Goal: Task Accomplishment & Management: Manage account settings

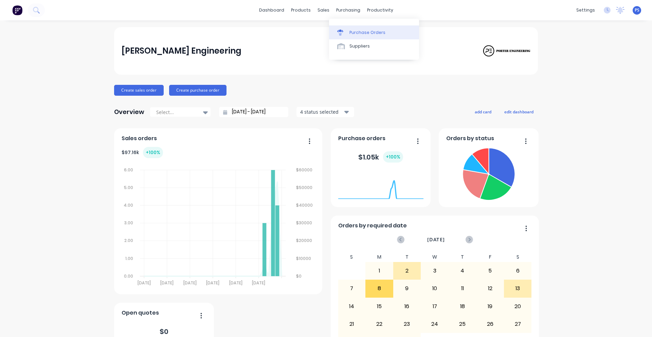
click at [340, 28] on link "Purchase Orders" at bounding box center [374, 32] width 90 height 14
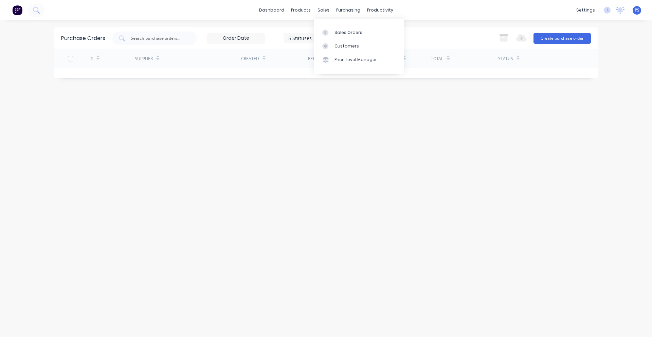
click at [303, 4] on div "dashboard products sales purchasing productivity dashboard products Product Cat…" at bounding box center [326, 10] width 652 height 20
click at [335, 32] on div "5 Statuses 5 Statuses" at bounding box center [226, 39] width 229 height 14
drag, startPoint x: 317, startPoint y: 4, endPoint x: 325, endPoint y: 37, distance: 33.5
click at [317, 7] on div "dashboard products sales purchasing productivity dashboard products Product Cat…" at bounding box center [326, 10] width 652 height 20
click at [331, 42] on link "Customers" at bounding box center [359, 46] width 90 height 14
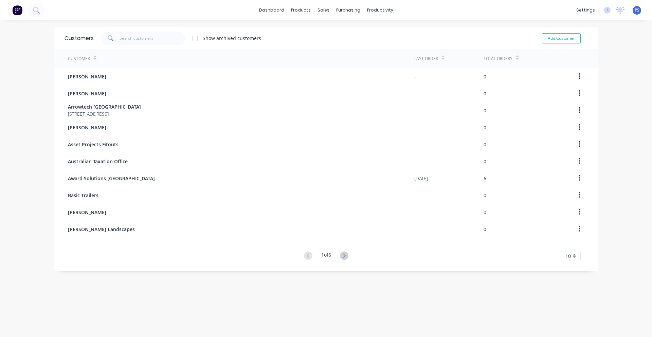
click at [330, 29] on div "Customers Show archived customers Add Customer" at bounding box center [325, 38] width 543 height 22
click at [319, 10] on div "sales" at bounding box center [323, 10] width 19 height 10
click at [333, 34] on div "Sales Orders" at bounding box center [346, 33] width 28 height 6
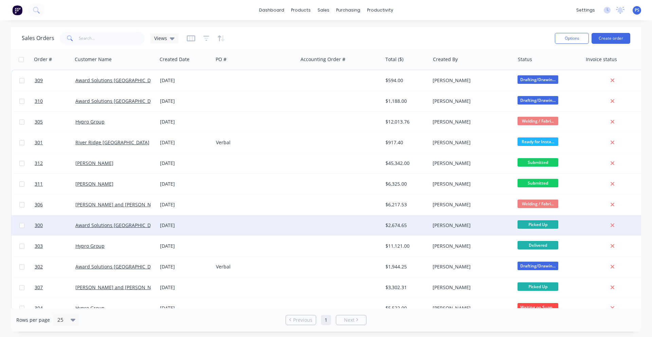
click at [529, 226] on span "Picked Up" at bounding box center [537, 224] width 41 height 8
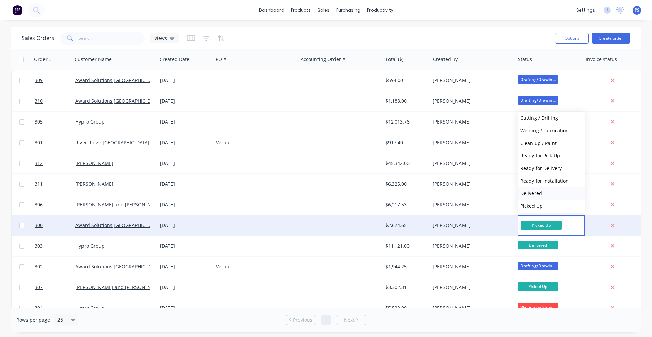
scroll to position [42, 0]
click at [554, 177] on span "Ready for Installation" at bounding box center [544, 179] width 49 height 6
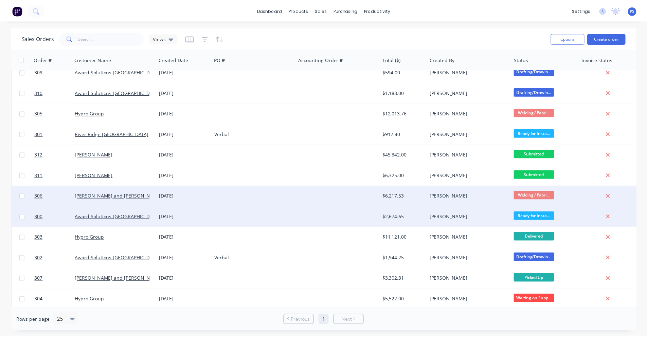
scroll to position [13, 0]
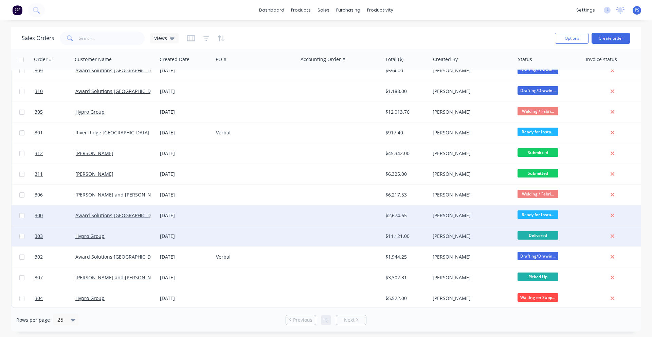
click at [105, 234] on div "Hypro Group" at bounding box center [112, 236] width 75 height 7
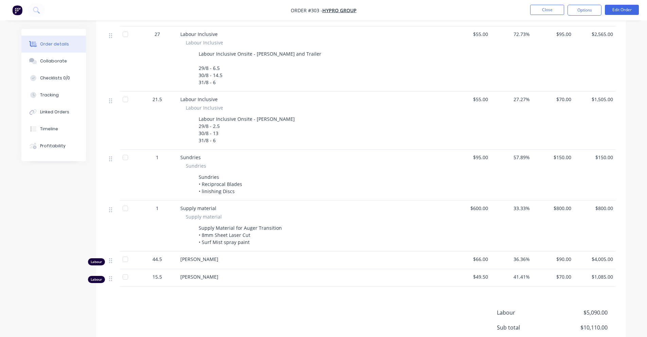
scroll to position [196, 0]
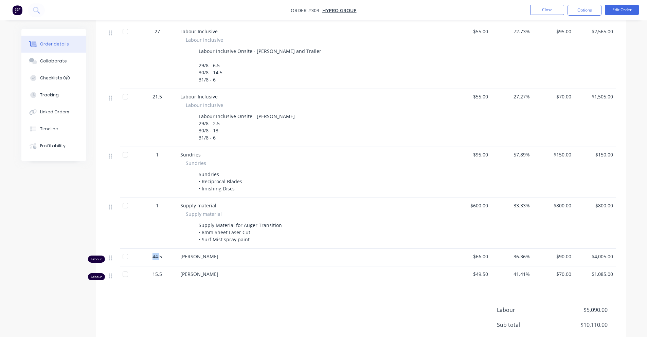
drag, startPoint x: 153, startPoint y: 258, endPoint x: 159, endPoint y: 257, distance: 6.1
click at [159, 257] on span "44.5" at bounding box center [157, 256] width 10 height 7
drag, startPoint x: 165, startPoint y: 273, endPoint x: 141, endPoint y: 279, distance: 24.9
click at [141, 277] on div "15.5" at bounding box center [157, 274] width 35 height 7
click at [167, 296] on div "Products Display actual quantities Show / Hide columns Qty Cost Markup Price To…" at bounding box center [361, 190] width 530 height 409
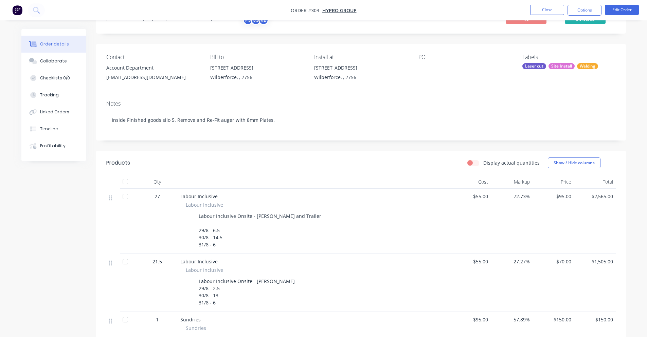
scroll to position [136, 0]
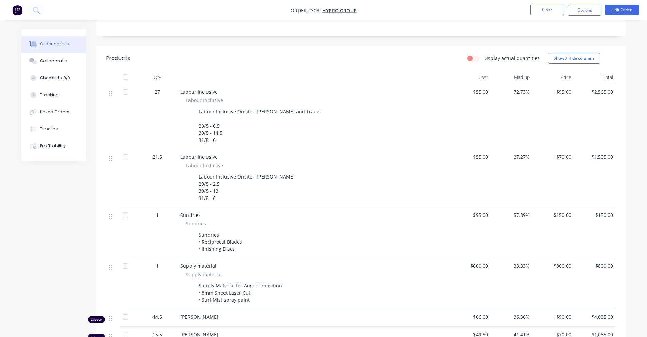
click at [483, 57] on label "Display actual quantities" at bounding box center [511, 58] width 56 height 7
click at [473, 57] on input "Display actual quantities" at bounding box center [469, 58] width 5 height 6
click at [483, 57] on label "Display actual quantities" at bounding box center [511, 58] width 56 height 7
click at [473, 57] on input "Display actual quantities" at bounding box center [469, 58] width 5 height 6
click at [483, 57] on label "Display actual quantities" at bounding box center [511, 58] width 56 height 7
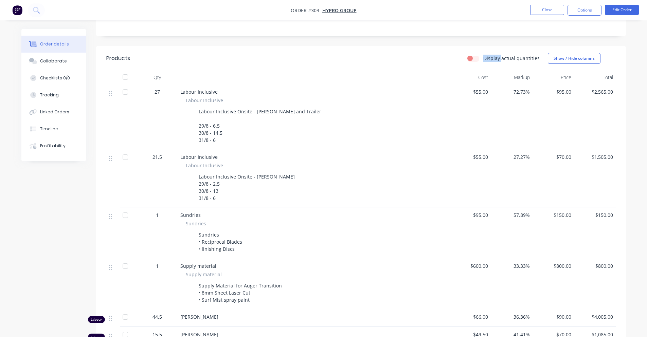
click at [473, 57] on input "Display actual quantities" at bounding box center [469, 58] width 5 height 6
click at [483, 57] on label "Display actual quantities" at bounding box center [511, 58] width 56 height 7
click at [473, 57] on input "Display actual quantities" at bounding box center [469, 58] width 5 height 6
click at [483, 57] on label "Display actual quantities" at bounding box center [511, 58] width 56 height 7
click at [473, 57] on input "Display actual quantities" at bounding box center [469, 58] width 5 height 6
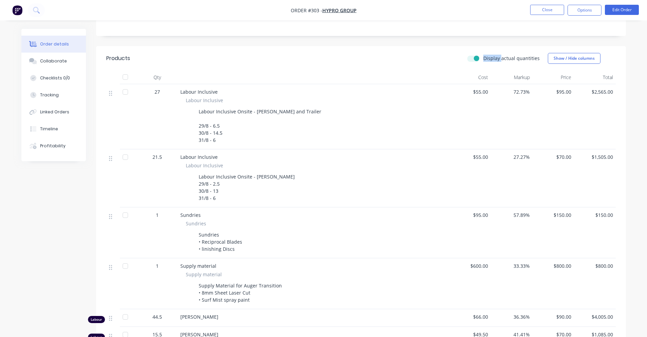
checkbox input "true"
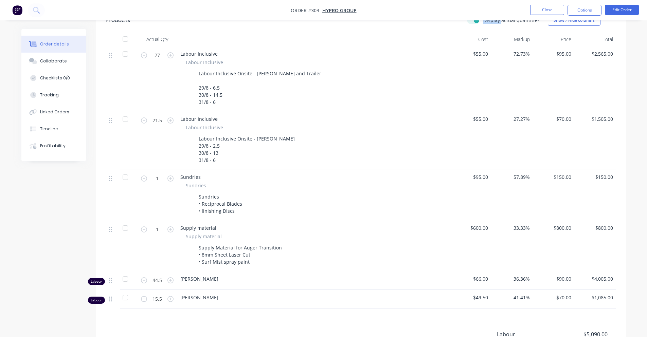
scroll to position [266, 0]
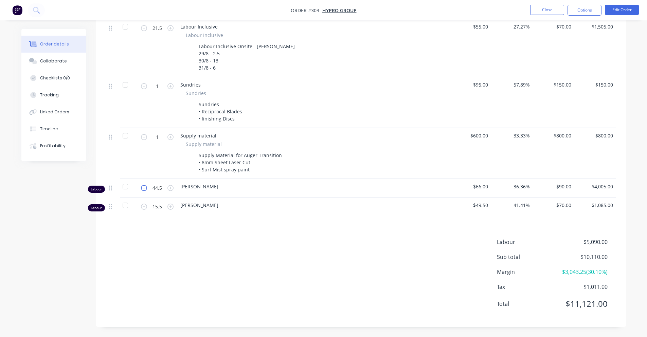
click at [144, 188] on icon "button" at bounding box center [144, 188] width 6 height 6
click at [167, 186] on button "button" at bounding box center [170, 187] width 9 height 7
type input "44.5"
drag, startPoint x: 181, startPoint y: 185, endPoint x: 210, endPoint y: 188, distance: 29.6
click at [210, 188] on div "[PERSON_NAME]" at bounding box center [313, 186] width 266 height 7
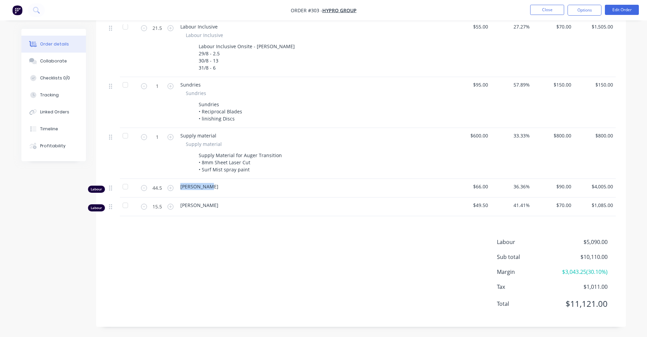
click at [210, 188] on div "[PERSON_NAME]" at bounding box center [313, 186] width 266 height 7
drag, startPoint x: 199, startPoint y: 206, endPoint x: 176, endPoint y: 208, distance: 23.1
click at [176, 208] on div "Labour 15.5 [PERSON_NAME] $49.50 41.41% $70.00 $1,085.00" at bounding box center [360, 207] width 509 height 19
click at [270, 205] on div "[PERSON_NAME]" at bounding box center [313, 205] width 266 height 7
click at [122, 187] on div at bounding box center [125, 187] width 14 height 14
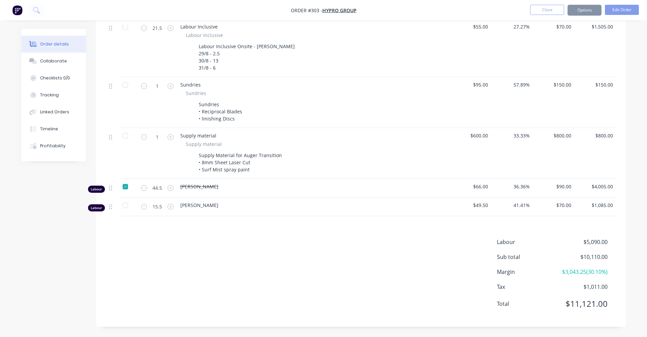
drag, startPoint x: 118, startPoint y: 207, endPoint x: 128, endPoint y: 207, distance: 9.9
click at [119, 207] on div at bounding box center [125, 206] width 14 height 14
click at [307, 232] on div "Products Display actual quantities Show / Hide columns Actual Qty Cost Markup P…" at bounding box center [361, 121] width 530 height 411
click at [126, 206] on div at bounding box center [125, 206] width 14 height 14
click at [124, 188] on div at bounding box center [125, 187] width 14 height 14
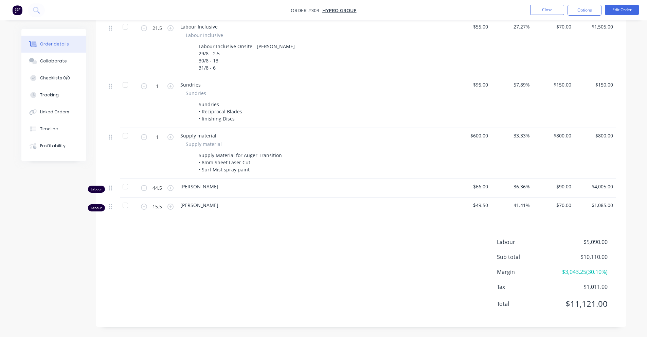
click at [124, 188] on div at bounding box center [125, 187] width 14 height 14
click at [124, 205] on div at bounding box center [125, 206] width 14 height 14
click at [143, 207] on icon "button" at bounding box center [144, 207] width 6 height 6
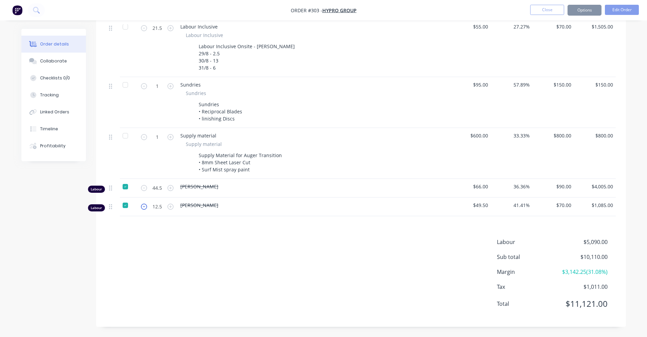
click at [143, 207] on icon "button" at bounding box center [144, 207] width 6 height 6
drag, startPoint x: 166, startPoint y: 206, endPoint x: 153, endPoint y: 207, distance: 12.9
click at [153, 207] on form "9.5" at bounding box center [157, 206] width 35 height 10
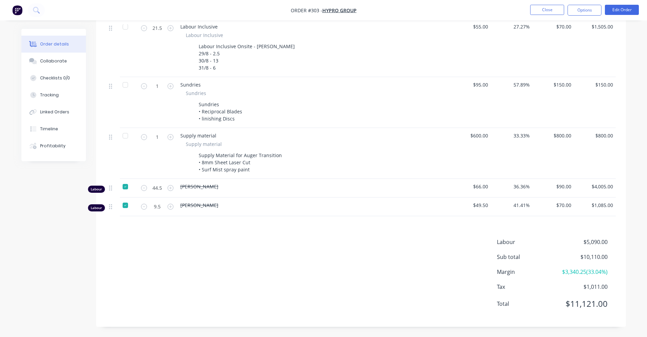
click at [401, 209] on div "[PERSON_NAME]" at bounding box center [314, 207] width 272 height 19
click at [143, 207] on icon "button" at bounding box center [144, 207] width 6 height 6
click at [143, 206] on icon "button" at bounding box center [144, 207] width 6 height 6
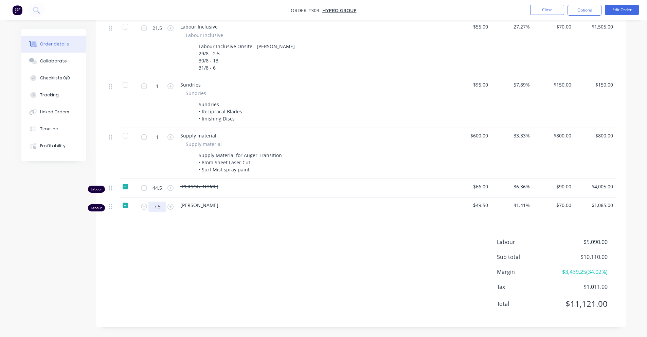
click at [144, 209] on icon "button" at bounding box center [144, 207] width 6 height 6
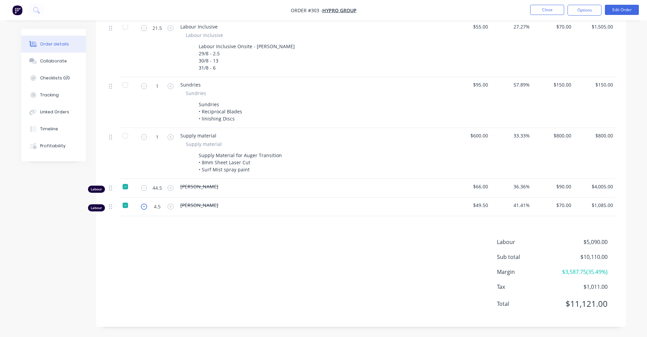
type input "3.5"
click at [147, 224] on div "Products Display actual quantities Show / Hide columns Actual Qty Cost Markup P…" at bounding box center [361, 121] width 530 height 411
click at [612, 5] on button "Edit Order" at bounding box center [622, 10] width 34 height 10
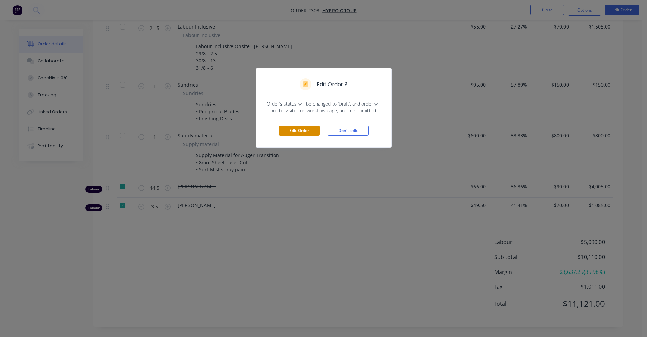
click at [297, 129] on button "Edit Order" at bounding box center [299, 131] width 41 height 10
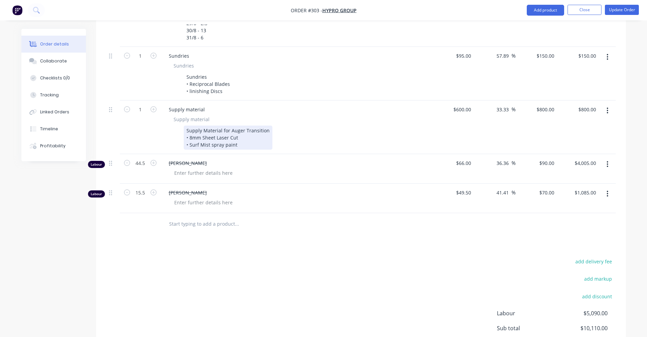
scroll to position [339, 0]
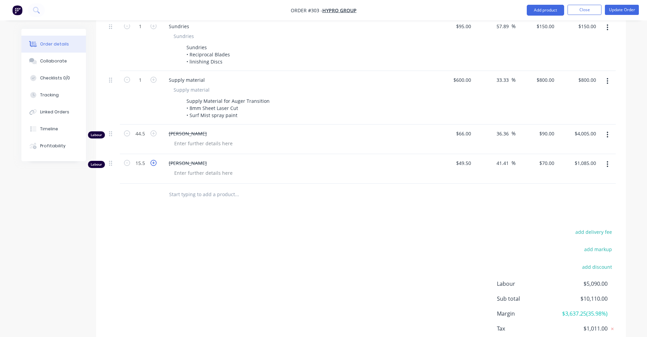
click at [152, 160] on icon "button" at bounding box center [153, 163] width 6 height 6
type input "16.5"
type input "$1,155.00"
click at [152, 160] on icon "button" at bounding box center [153, 163] width 6 height 6
type input "17.5"
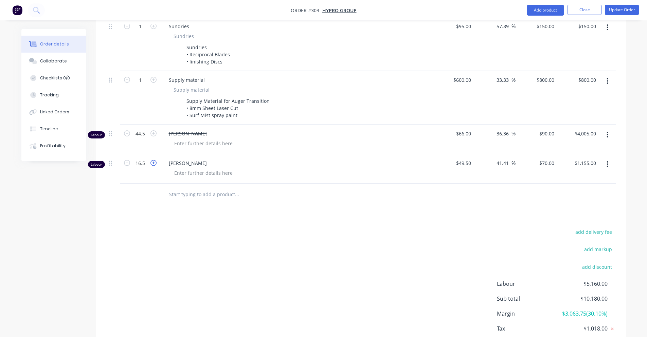
type input "$1,225.00"
click at [152, 160] on icon "button" at bounding box center [153, 163] width 6 height 6
type input "18.5"
type input "$1,295.00"
click at [152, 160] on icon "button" at bounding box center [153, 163] width 6 height 6
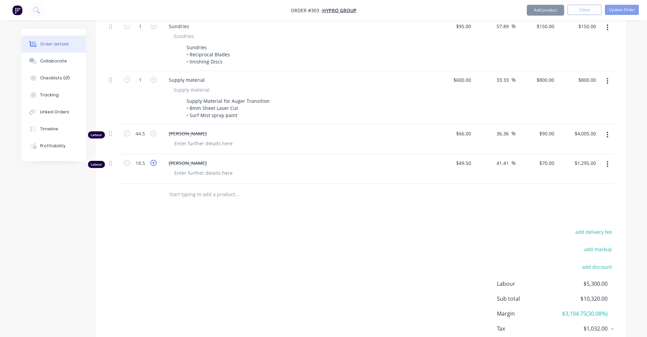
type input "19.5"
type input "$1,365.00"
click at [152, 160] on icon "button" at bounding box center [153, 163] width 6 height 6
type input "20.5"
type input "$1,435.00"
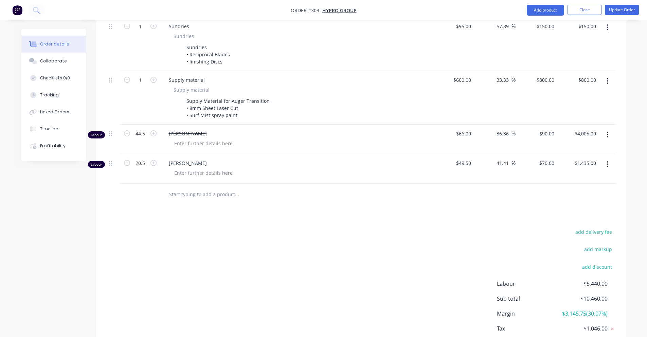
click at [612, 158] on button "button" at bounding box center [607, 164] width 16 height 12
click at [583, 218] on div "Delete" at bounding box center [583, 223] width 52 height 10
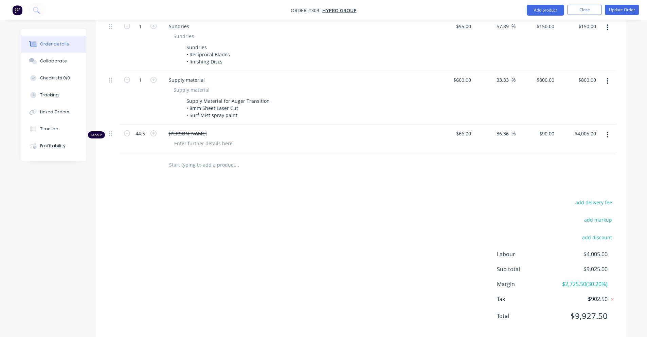
click at [608, 131] on icon "button" at bounding box center [607, 134] width 2 height 7
click at [589, 188] on div "Delete" at bounding box center [583, 193] width 52 height 10
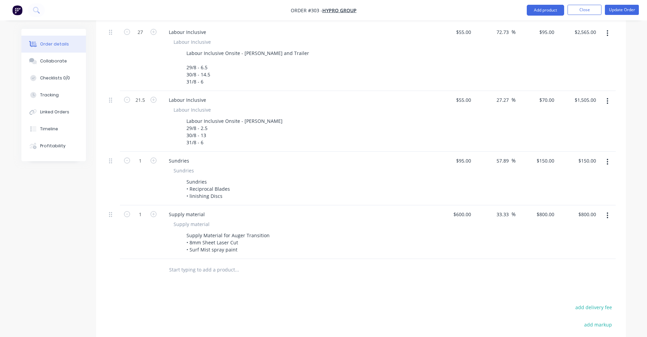
scroll to position [0, 0]
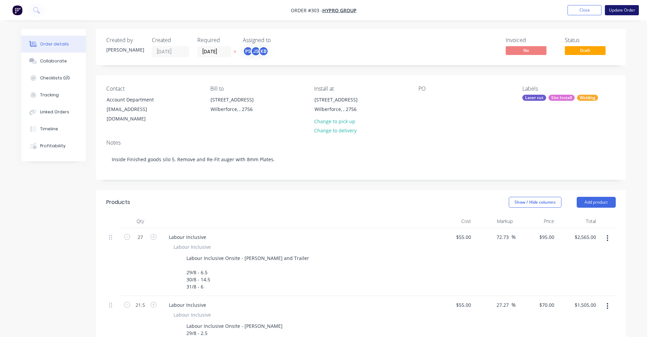
click at [614, 14] on button "Update Order" at bounding box center [622, 10] width 34 height 10
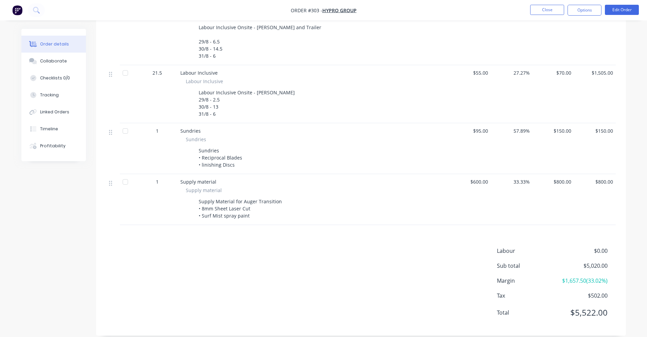
scroll to position [229, 0]
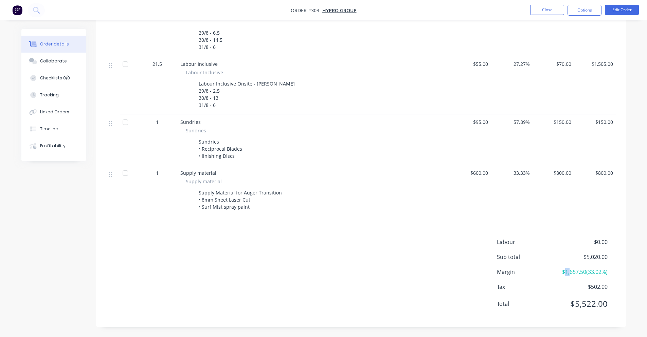
drag, startPoint x: 568, startPoint y: 274, endPoint x: 563, endPoint y: 272, distance: 5.2
click at [563, 272] on span "$1,657.50 ( 33.02 %)" at bounding box center [582, 272] width 50 height 8
click at [587, 272] on span "$1,657.50 ( 33.02 %)" at bounding box center [582, 272] width 50 height 8
drag, startPoint x: 582, startPoint y: 271, endPoint x: 559, endPoint y: 271, distance: 22.7
click at [559, 271] on span "$1,657.50 ( 33.02 %)" at bounding box center [582, 272] width 50 height 8
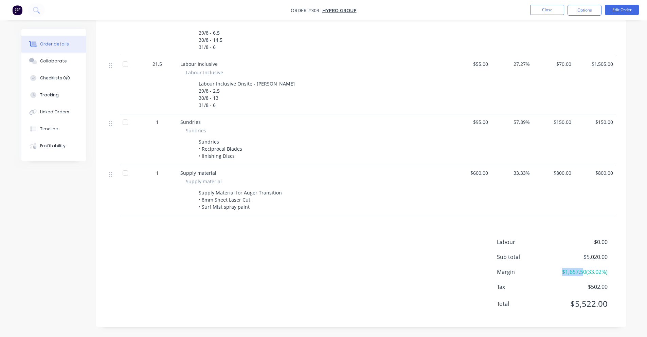
click at [559, 271] on span "$1,657.50 ( 33.02 %)" at bounding box center [582, 272] width 50 height 8
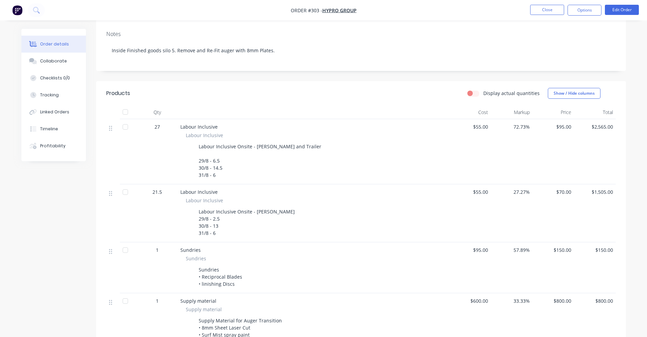
scroll to position [93, 0]
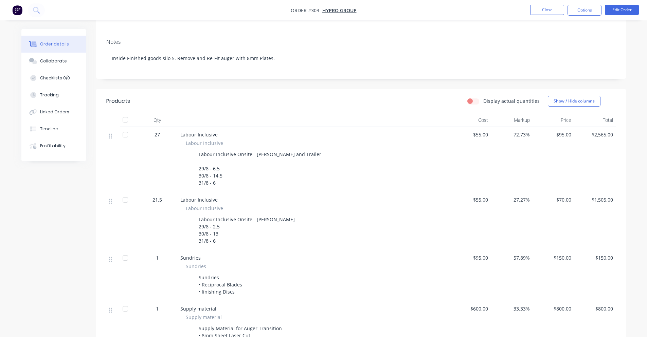
click at [14, 11] on img "button" at bounding box center [17, 10] width 10 height 10
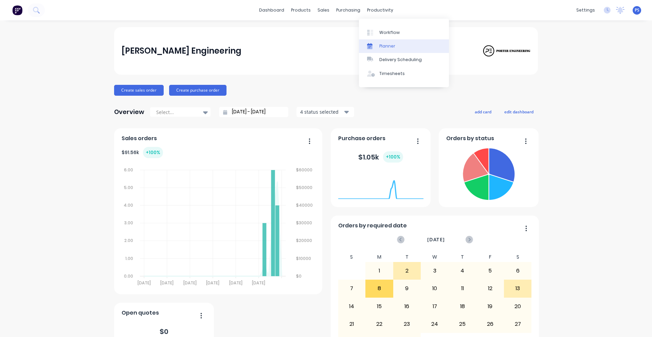
click at [388, 44] on div "Planner" at bounding box center [387, 46] width 16 height 6
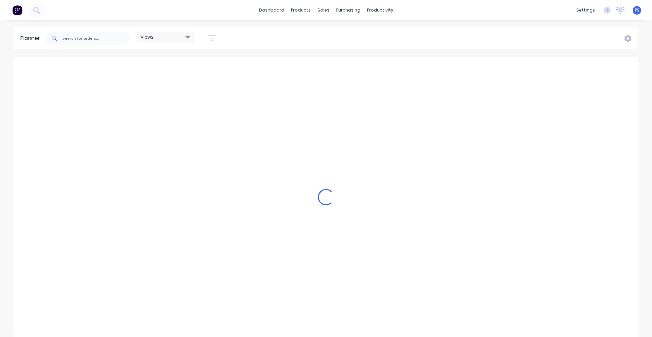
scroll to position [0, 1521]
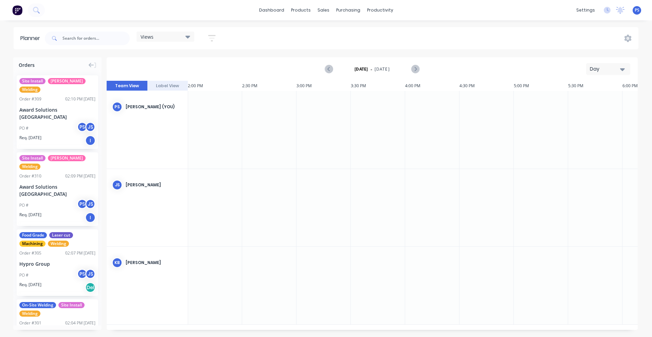
click at [602, 66] on div "Day" at bounding box center [605, 69] width 31 height 7
click at [595, 118] on div "Month" at bounding box center [595, 115] width 67 height 14
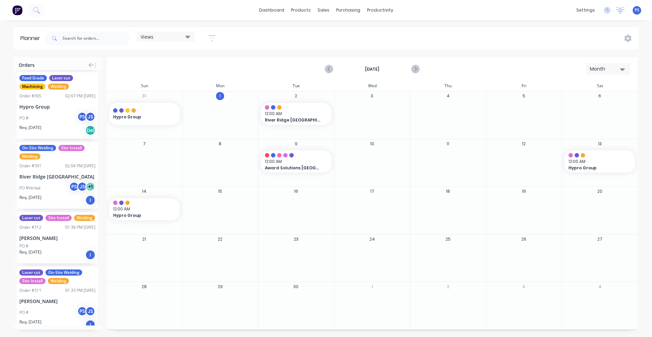
scroll to position [157, 0]
drag, startPoint x: 93, startPoint y: 65, endPoint x: 107, endPoint y: 62, distance: 13.7
click at [107, 62] on div "Orders Site Install SYD WTR Welding Order # 309 02:10 PM [DATE] Award Solutions…" at bounding box center [326, 196] width 652 height 279
click at [101, 64] on div "Orders" at bounding box center [57, 63] width 88 height 13
click at [96, 65] on icon at bounding box center [95, 64] width 2 height 5
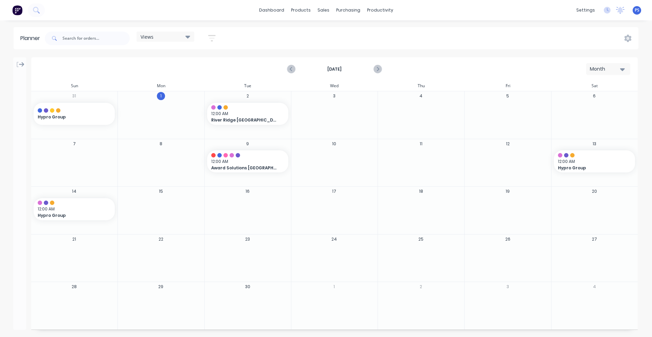
click at [23, 68] on div at bounding box center [19, 63] width 13 height 12
click at [22, 66] on icon at bounding box center [21, 64] width 5 height 6
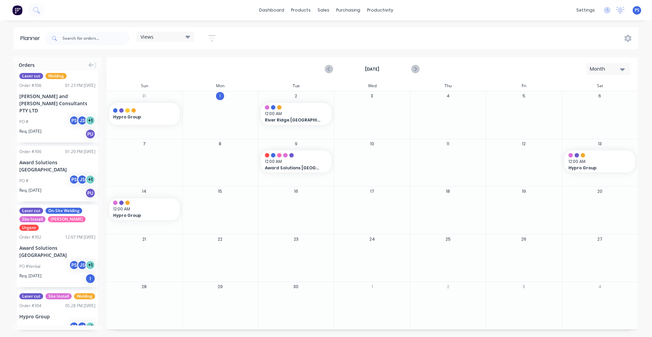
scroll to position [428, 0]
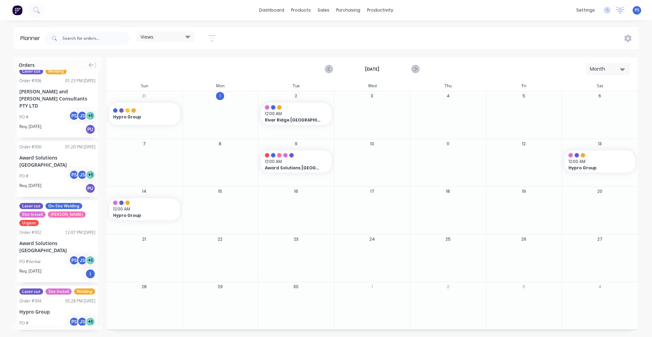
click at [53, 183] on div "Req. [DATE] PU" at bounding box center [57, 189] width 76 height 12
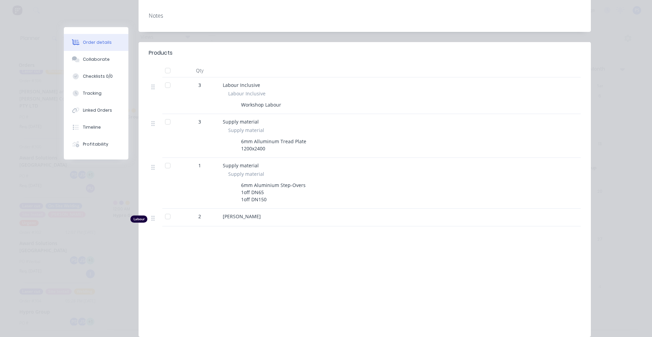
scroll to position [170, 0]
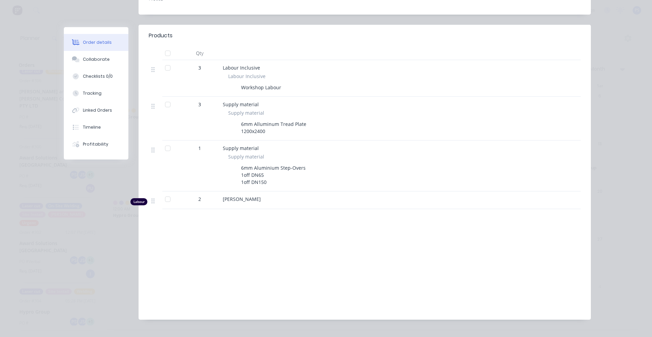
click at [80, 219] on div "Order #300 - Award Solutions [GEOGRAPHIC_DATA] Close Options Edit Order Created…" at bounding box center [327, 93] width 527 height 473
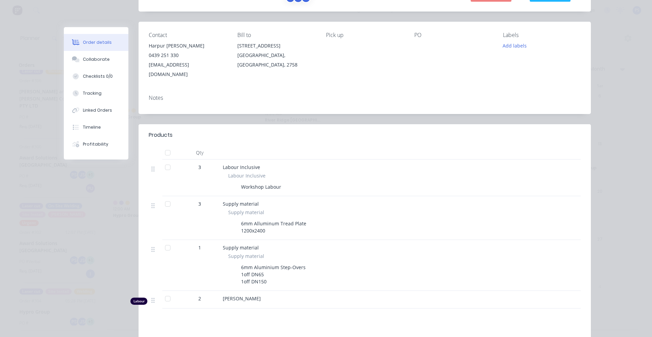
scroll to position [0, 0]
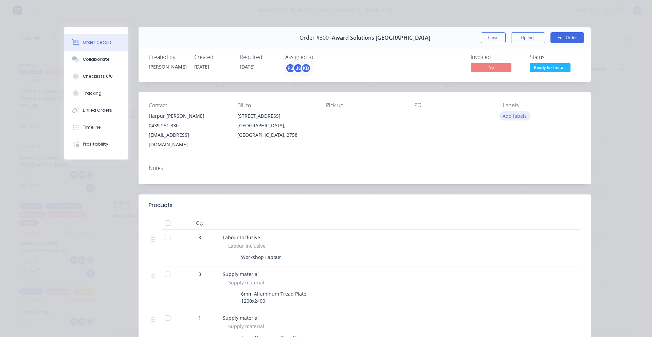
click at [519, 118] on button "Add labels" at bounding box center [514, 115] width 31 height 9
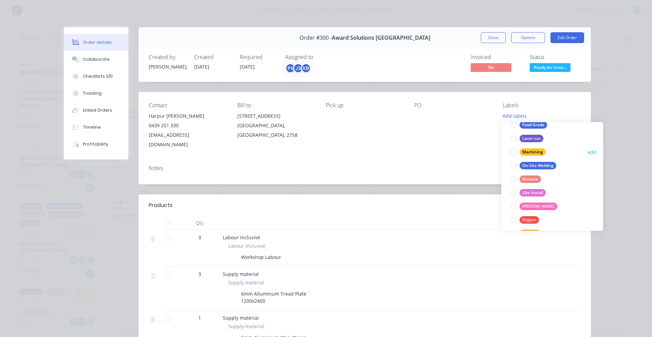
scroll to position [68, 0]
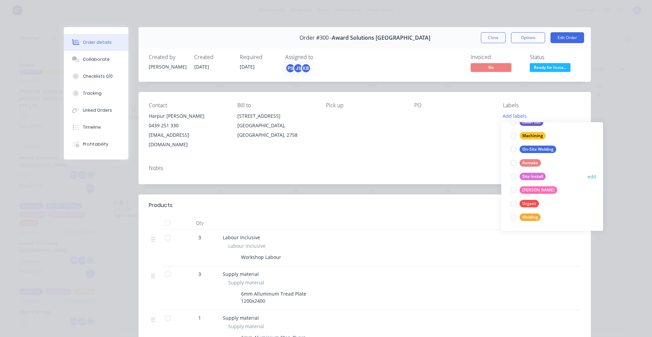
click at [513, 176] on div at bounding box center [514, 177] width 14 height 14
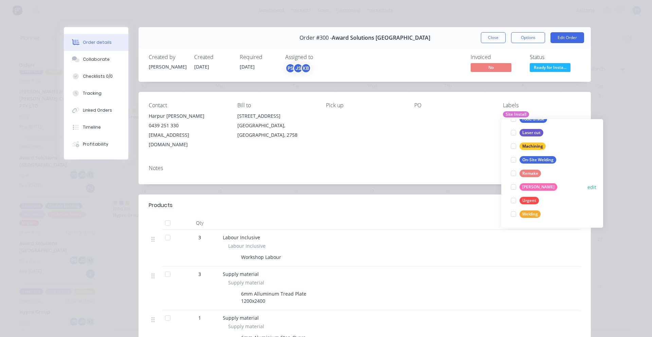
click at [513, 185] on div at bounding box center [514, 187] width 14 height 14
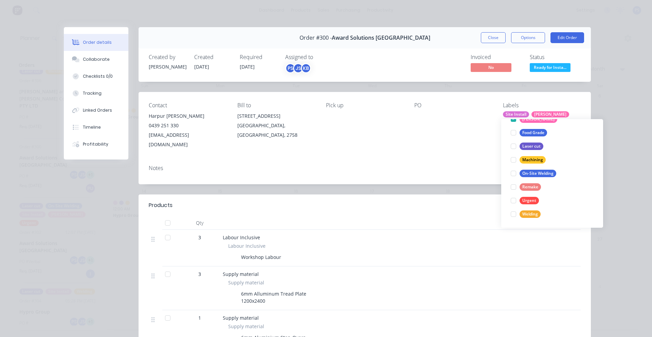
scroll to position [0, 0]
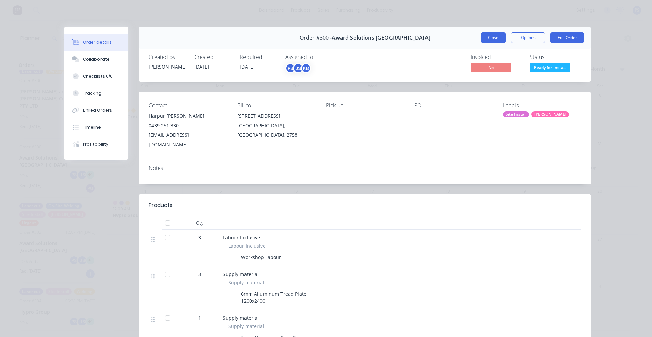
click at [498, 41] on button "Close" at bounding box center [493, 37] width 25 height 11
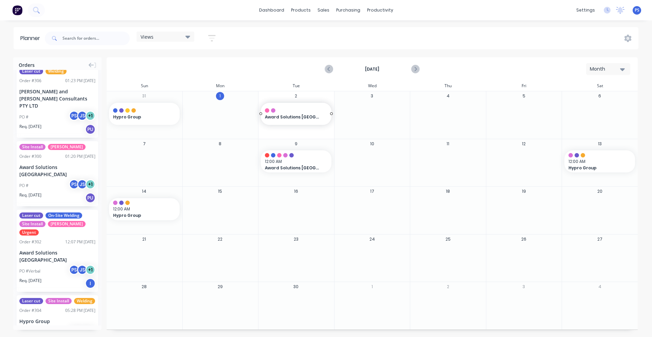
drag, startPoint x: 57, startPoint y: 162, endPoint x: 303, endPoint y: 127, distance: 248.2
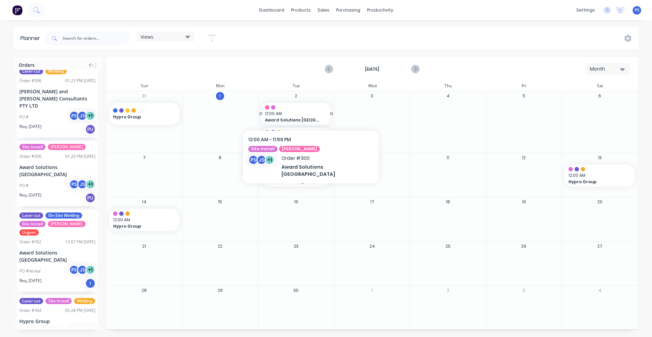
click at [288, 117] on span "12:00 AM" at bounding box center [294, 114] width 59 height 6
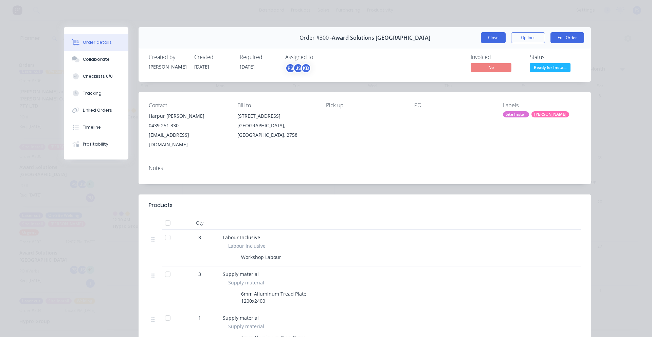
click at [492, 40] on button "Close" at bounding box center [493, 37] width 25 height 11
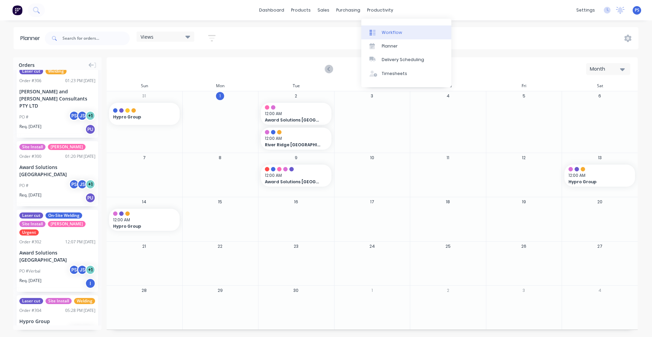
click at [373, 33] on icon at bounding box center [374, 32] width 3 height 5
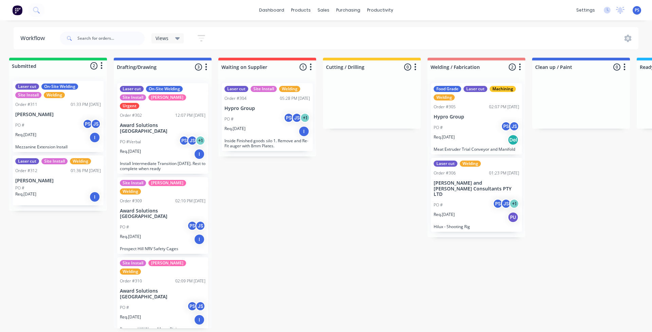
scroll to position [0, 2]
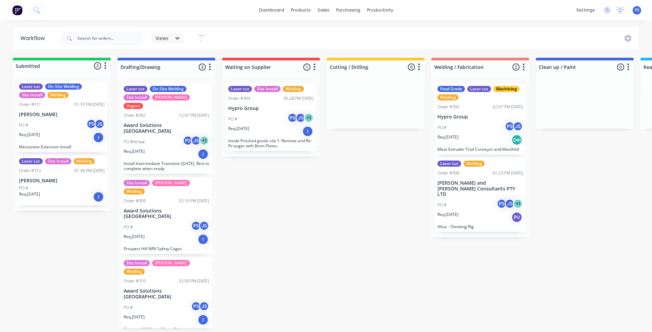
click at [127, 291] on html "dashboard products sales purchasing productivity dashboard products Product Cat…" at bounding box center [324, 145] width 652 height 291
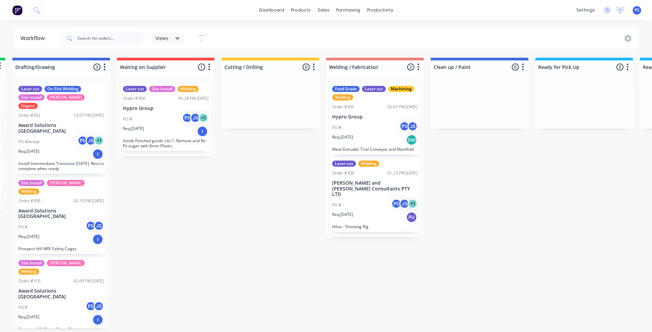
scroll to position [0, 95]
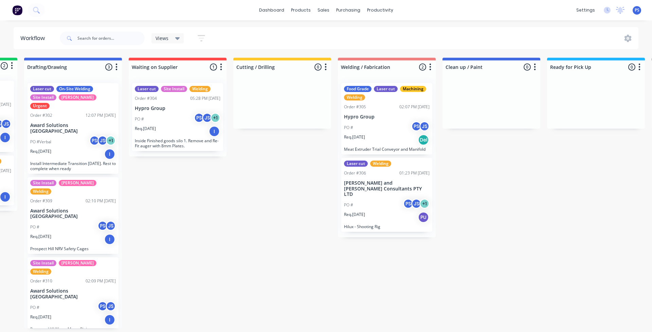
click at [259, 7] on div "dashboard products sales purchasing productivity dashboard products Product Cat…" at bounding box center [326, 10] width 652 height 20
click at [283, 11] on link "dashboard" at bounding box center [272, 10] width 32 height 10
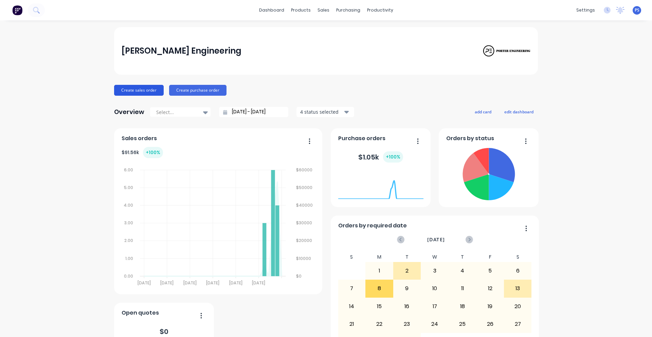
click at [156, 89] on button "Create sales order" at bounding box center [139, 90] width 50 height 11
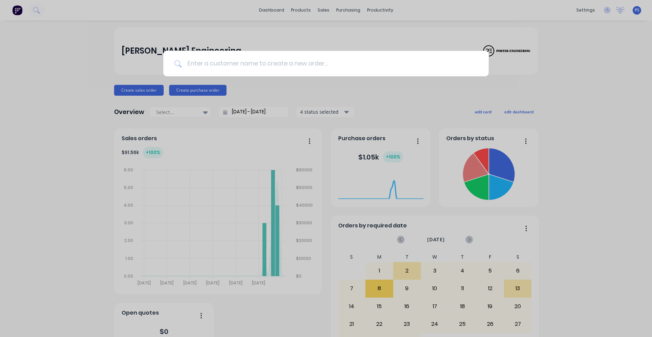
click at [263, 70] on input at bounding box center [330, 63] width 296 height 25
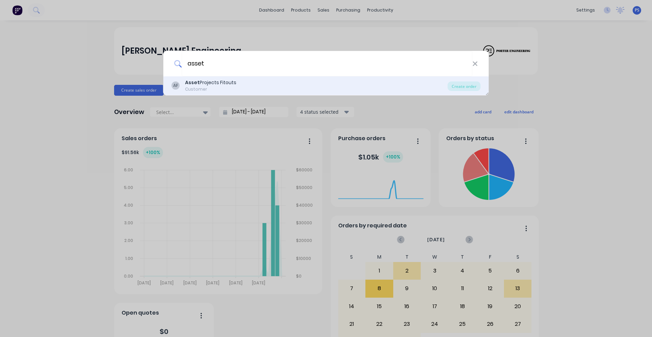
type input "asset"
click at [261, 86] on div "AF Asset Projects Fitouts Customer" at bounding box center [309, 85] width 276 height 13
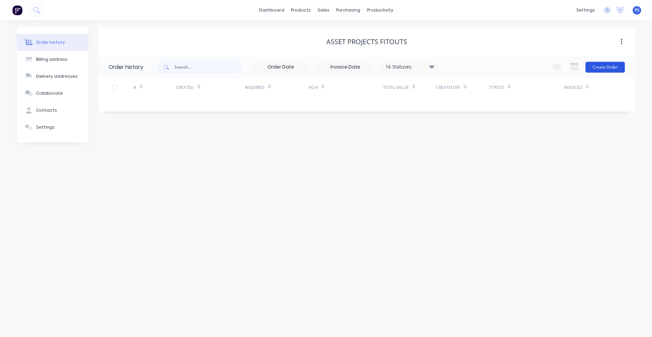
click at [608, 65] on button "Create Order" at bounding box center [604, 67] width 39 height 11
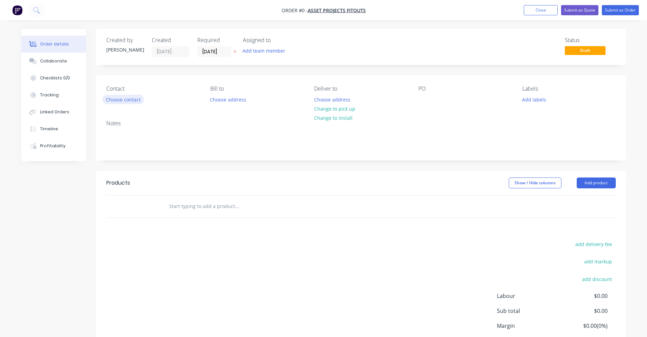
click at [128, 97] on button "Choose contact" at bounding box center [123, 99] width 42 height 9
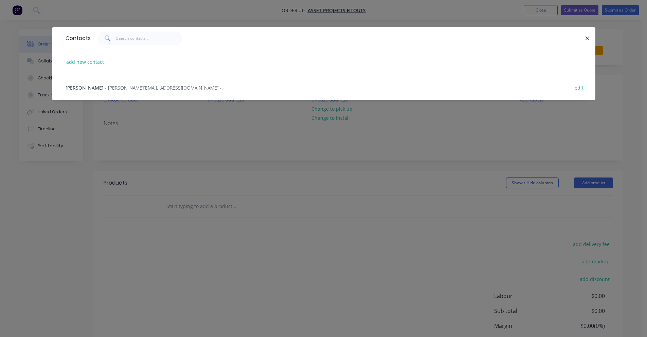
click at [133, 93] on div "Terry Lett - [EMAIL_ADDRESS][DOMAIN_NAME] - edit" at bounding box center [323, 87] width 523 height 25
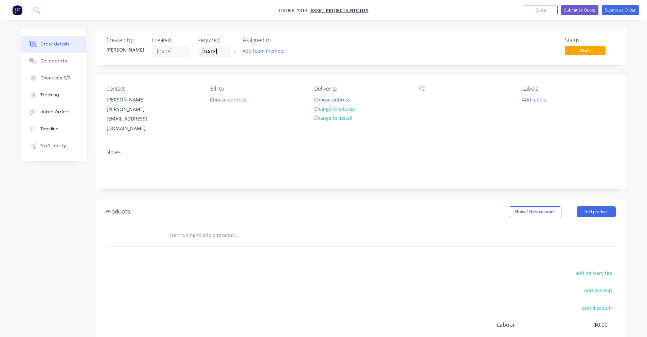
click at [224, 106] on div "Bill to Choose address" at bounding box center [256, 110] width 93 height 48
click at [224, 103] on button "Choose address" at bounding box center [227, 99] width 43 height 9
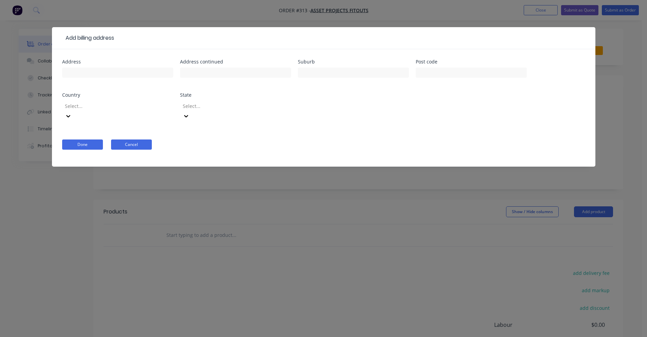
click at [142, 140] on button "Cancel" at bounding box center [131, 145] width 41 height 10
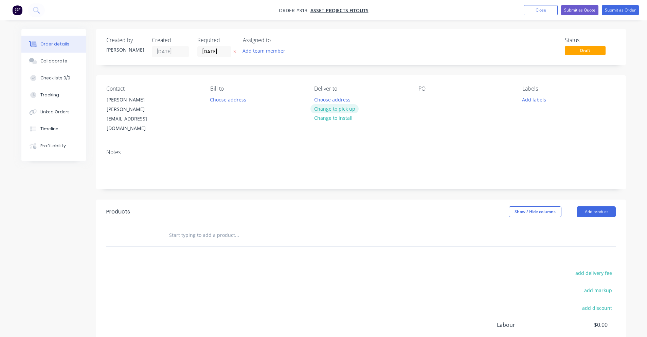
click at [329, 111] on button "Change to pick up" at bounding box center [334, 108] width 48 height 9
click at [519, 102] on button "Add labels" at bounding box center [533, 99] width 31 height 9
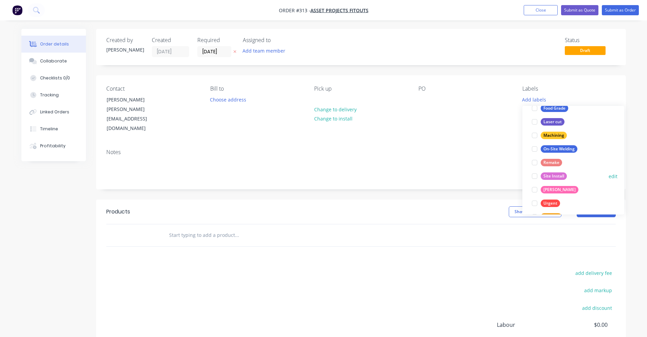
scroll to position [68, 0]
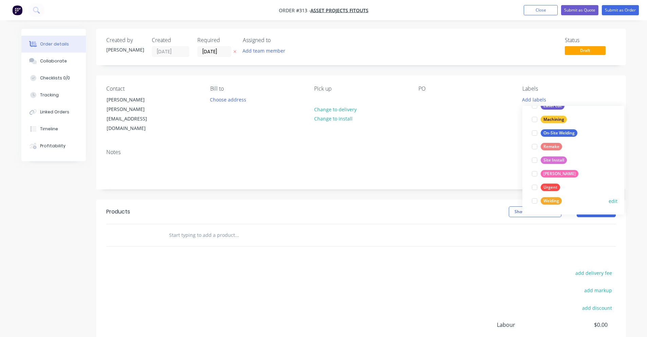
click at [533, 200] on div at bounding box center [535, 201] width 14 height 14
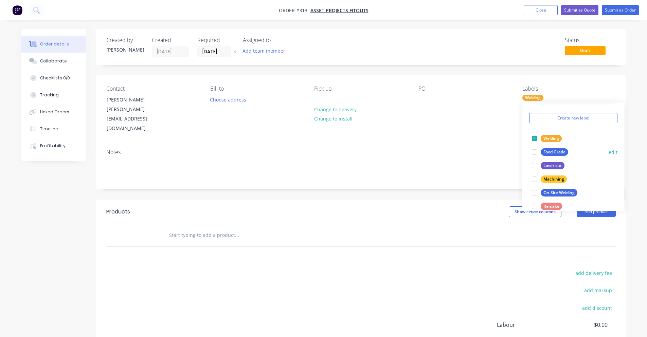
scroll to position [34, 0]
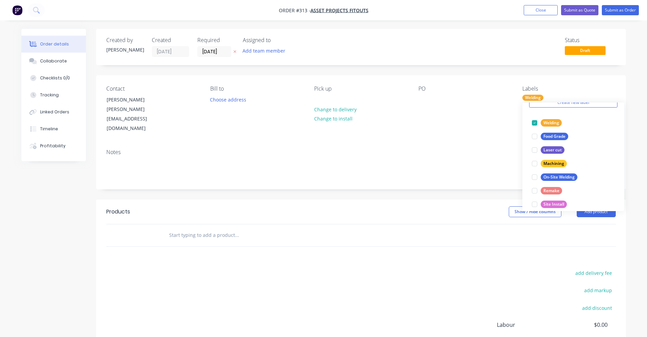
click at [494, 187] on div "Created by [PERSON_NAME] Created [DATE] Required [DATE] Assigned to Add team me…" at bounding box center [361, 219] width 530 height 381
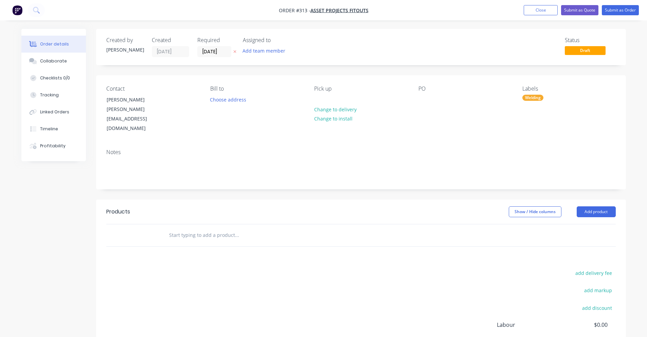
click at [194, 228] on input "text" at bounding box center [237, 235] width 136 height 14
type input "F"
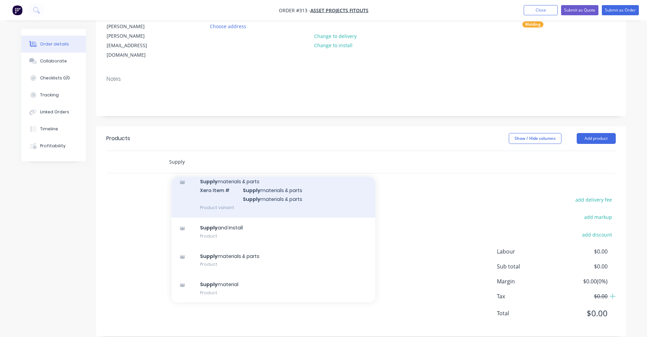
scroll to position [119, 0]
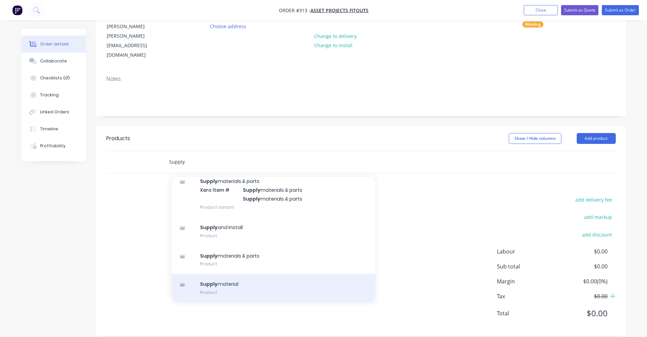
type input "Supply"
click at [260, 274] on div "Supply material Product" at bounding box center [273, 288] width 204 height 29
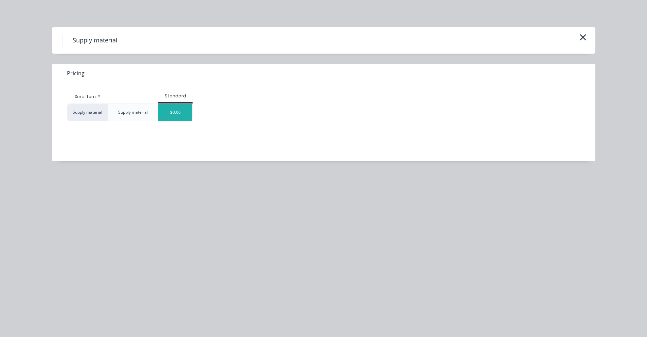
click at [179, 113] on div "$0.00" at bounding box center [175, 112] width 34 height 17
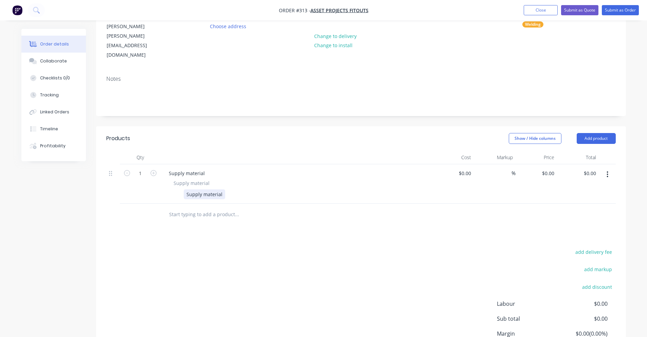
click at [210, 189] on div "Supply material" at bounding box center [204, 194] width 41 height 10
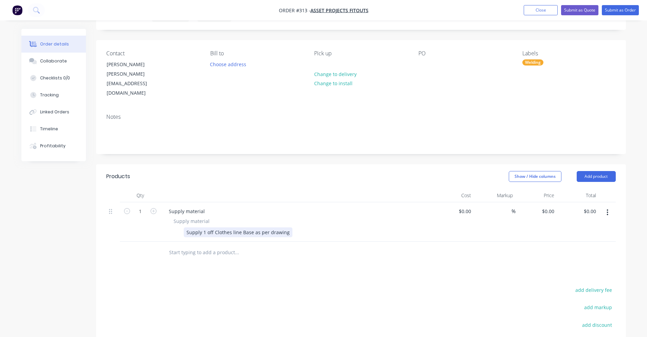
scroll to position [0, 0]
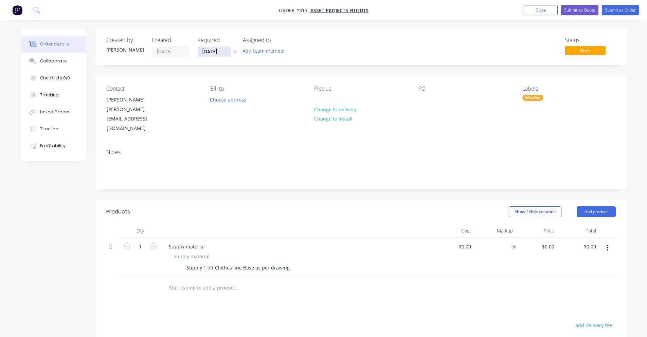
click at [209, 51] on input "[DATE]" at bounding box center [214, 52] width 33 height 10
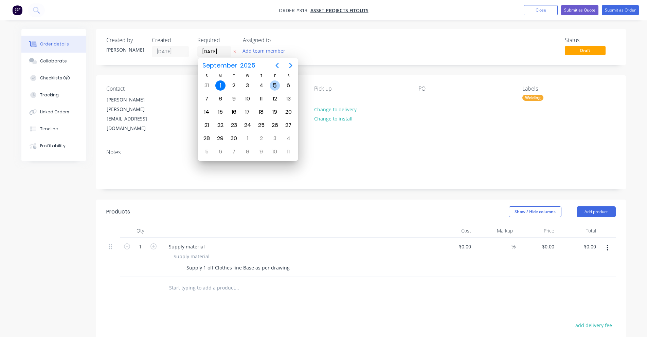
click at [275, 85] on div "5" at bounding box center [275, 85] width 10 height 10
type input "[DATE]"
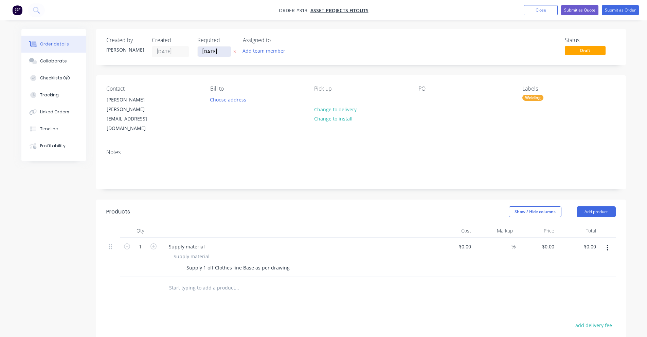
click at [220, 49] on input "[DATE]" at bounding box center [214, 52] width 33 height 10
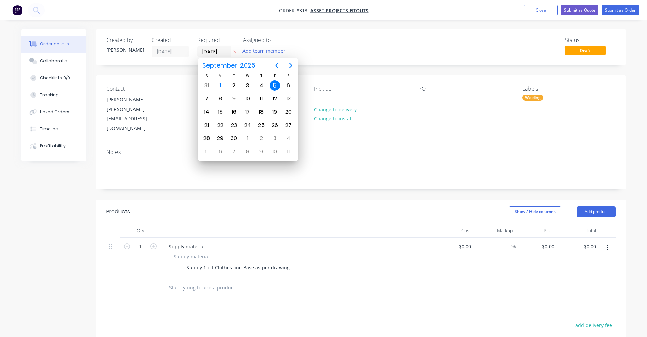
click at [324, 52] on div "Status Draft" at bounding box center [463, 47] width 305 height 20
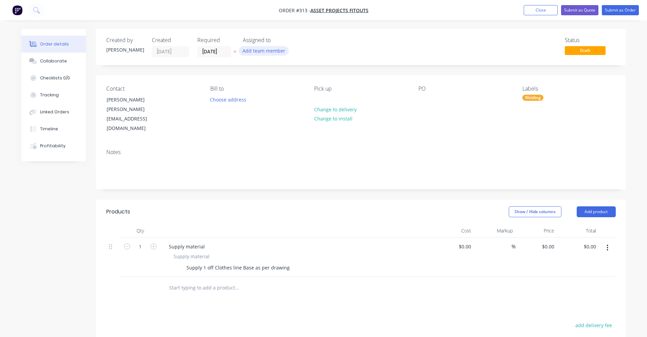
click at [274, 55] on button "Add team member" at bounding box center [264, 50] width 50 height 9
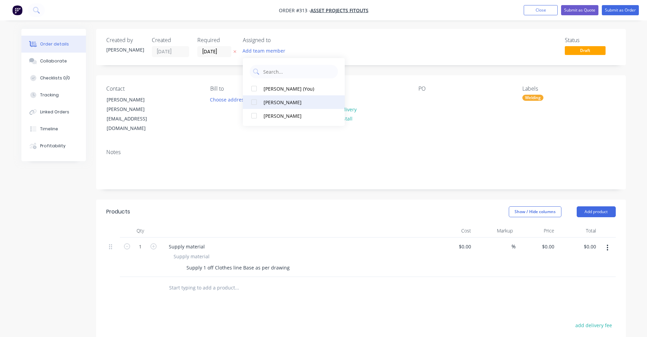
click at [251, 101] on div at bounding box center [254, 102] width 14 height 14
click at [385, 35] on div "Created by [PERSON_NAME] Created [DATE] Required [DATE] Assigned to PS JS Statu…" at bounding box center [361, 47] width 530 height 36
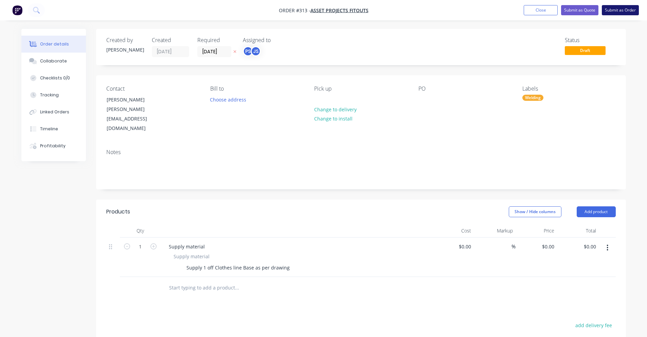
click at [630, 9] on button "Submit as Order" at bounding box center [620, 10] width 37 height 10
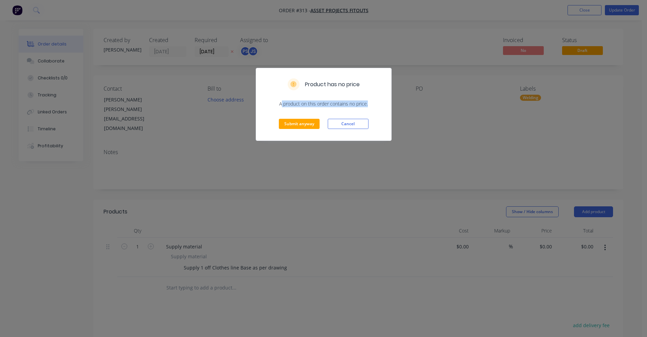
drag, startPoint x: 300, startPoint y: 104, endPoint x: 385, endPoint y: 103, distance: 84.9
click at [385, 103] on div "A product on this order contains no price." at bounding box center [323, 103] width 135 height 7
click at [312, 122] on button "Submit anyway" at bounding box center [299, 124] width 41 height 10
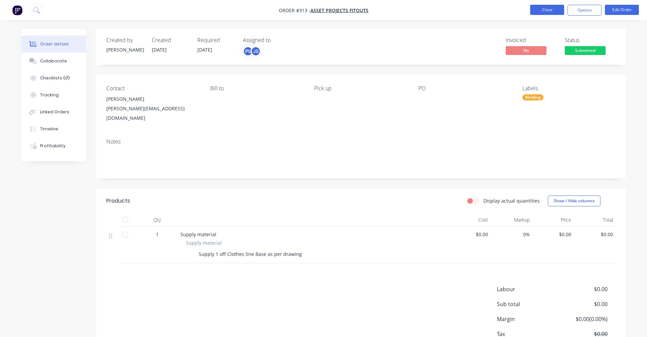
click at [546, 10] on button "Close" at bounding box center [547, 10] width 34 height 10
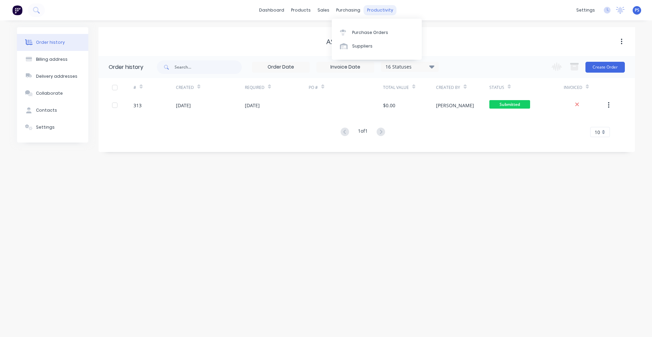
click at [371, 9] on div "productivity" at bounding box center [380, 10] width 33 height 10
click at [389, 34] on div "Workflow" at bounding box center [392, 33] width 20 height 6
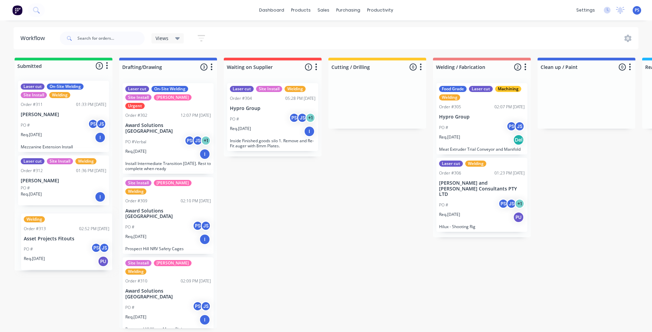
drag, startPoint x: 58, startPoint y: 232, endPoint x: 63, endPoint y: 238, distance: 8.0
click at [63, 238] on div "Laser cut On-Site Welding Site Install Welding Order #311 01:33 PM [DATE] [PERS…" at bounding box center [64, 172] width 98 height 195
drag, startPoint x: 68, startPoint y: 233, endPoint x: 286, endPoint y: 255, distance: 219.0
click at [285, 255] on div "Submitted 3 Status colour #13CE66 hex #13CE66 Save Cancel Summaries Total order…" at bounding box center [561, 193] width 1132 height 271
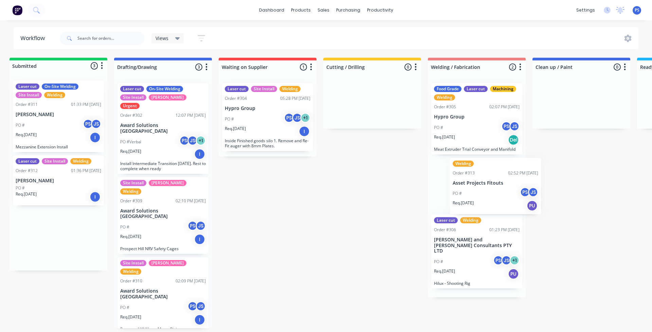
scroll to position [0, 7]
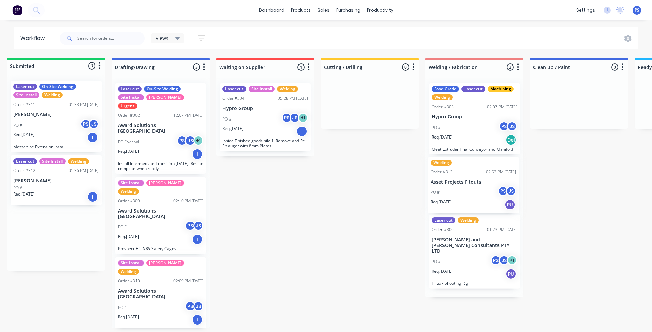
drag, startPoint x: 72, startPoint y: 248, endPoint x: 479, endPoint y: 194, distance: 410.6
click at [479, 194] on div "Submitted 3 Status colour #13CE66 hex #13CE66 Save Cancel Summaries Total order…" at bounding box center [553, 193] width 1132 height 271
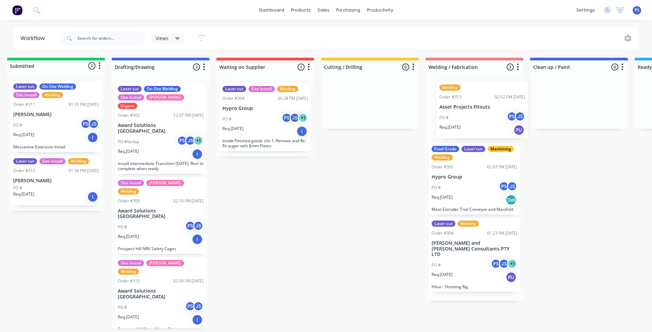
drag, startPoint x: 466, startPoint y: 202, endPoint x: 471, endPoint y: 132, distance: 69.8
click at [471, 132] on div "Food Grade Laser cut Machining Welding Order #305 02:07 PM [DATE] Hypro Group P…" at bounding box center [474, 189] width 98 height 223
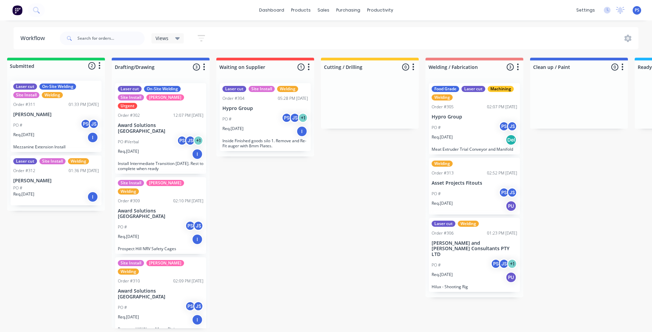
click at [346, 241] on div "Submitted 2 Status colour #13CE66 hex #13CE66 Save Cancel Summaries Total order…" at bounding box center [553, 193] width 1132 height 271
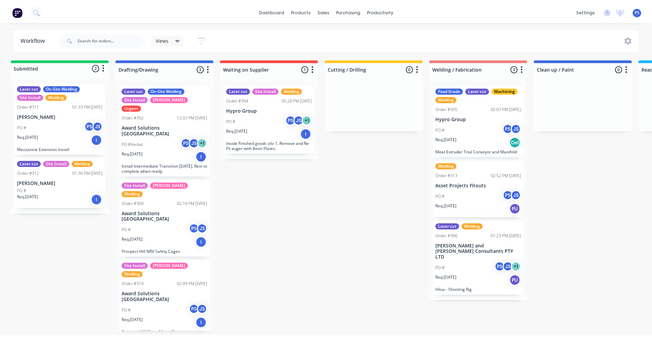
scroll to position [0, 0]
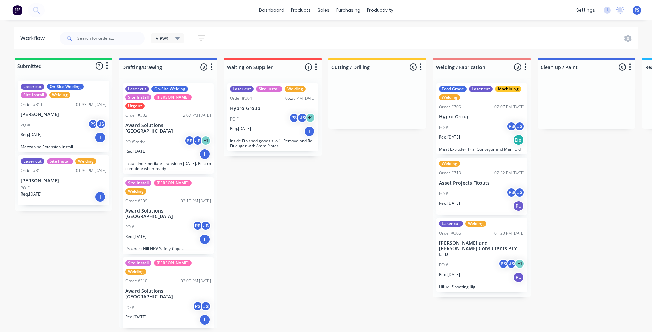
click at [481, 182] on p "Asset Projects Fitouts" at bounding box center [482, 183] width 86 height 6
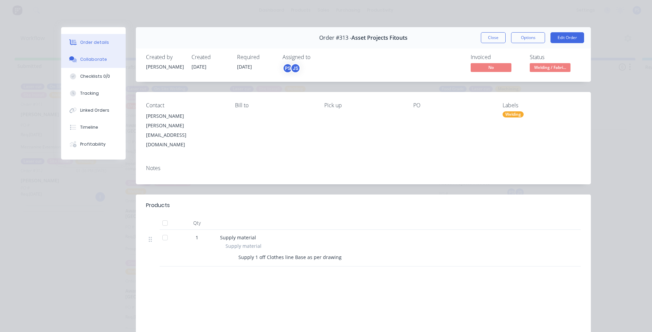
click at [86, 57] on div "Collaborate" at bounding box center [93, 59] width 27 height 6
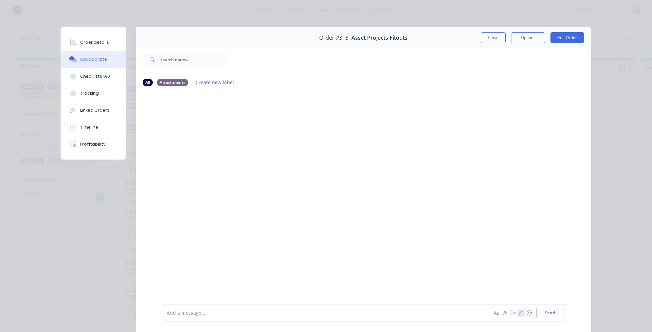
click at [519, 314] on icon "button" at bounding box center [521, 313] width 4 height 4
click at [517, 313] on button "button" at bounding box center [521, 313] width 8 height 8
click at [215, 313] on div at bounding box center [315, 313] width 297 height 7
click at [545, 321] on div "Drawing 1off Mild Steel Aa @ ☺ Send" at bounding box center [365, 296] width 404 height 52
click at [546, 319] on div "Drawing 1off Mild Steel Aa @ ☺ Send" at bounding box center [365, 296] width 404 height 52
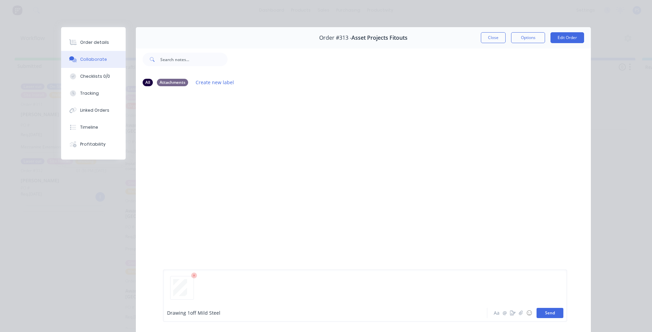
click at [546, 317] on button "Send" at bounding box center [549, 313] width 27 height 10
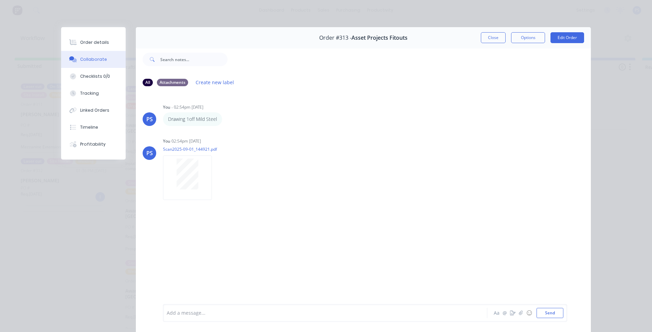
click at [105, 13] on div "Order details Collaborate Checklists 0/0 Tracking Linked Orders Timeline Profit…" at bounding box center [326, 166] width 652 height 332
click at [485, 34] on button "Close" at bounding box center [493, 37] width 25 height 11
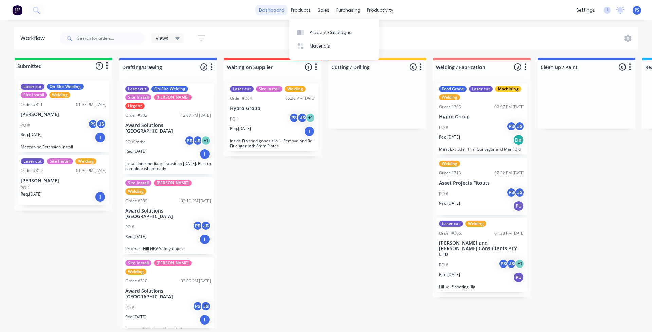
click at [281, 12] on link "dashboard" at bounding box center [272, 10] width 32 height 10
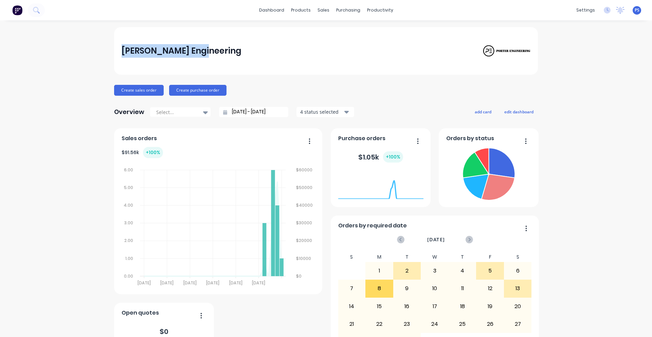
drag, startPoint x: 111, startPoint y: 53, endPoint x: 209, endPoint y: 53, distance: 98.1
click at [209, 53] on div "[PERSON_NAME] Engineering Create sales order Create purchase order Overview Sel…" at bounding box center [326, 204] width 652 height 354
click at [209, 53] on div "[PERSON_NAME] Engineering" at bounding box center [326, 51] width 409 height 14
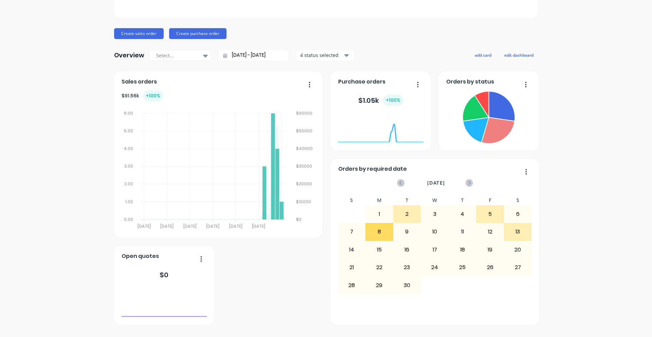
scroll to position [69, 0]
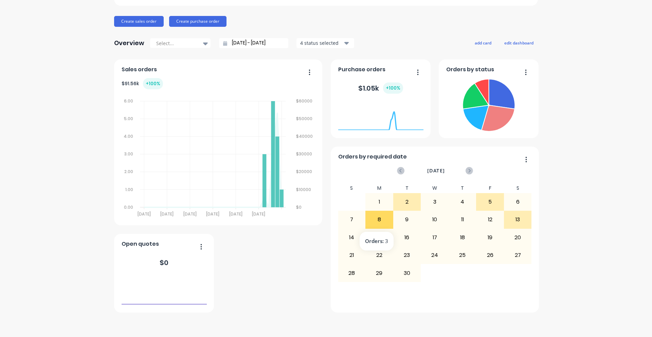
click at [384, 214] on div "8" at bounding box center [379, 219] width 27 height 17
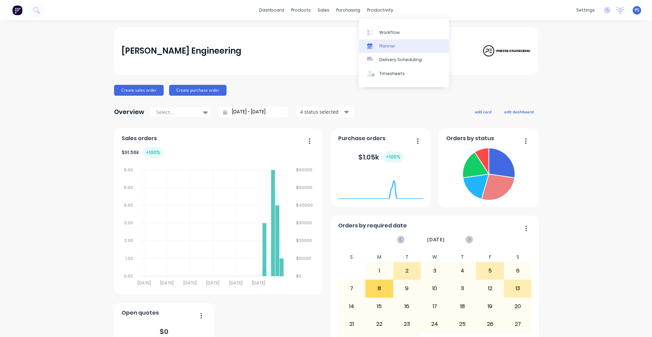
click at [385, 49] on link "Planner" at bounding box center [404, 46] width 90 height 14
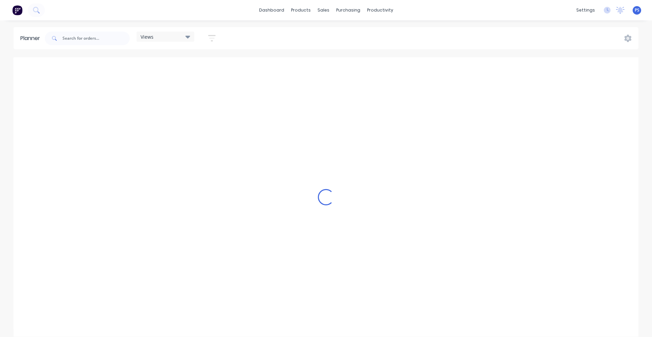
scroll to position [0, 1521]
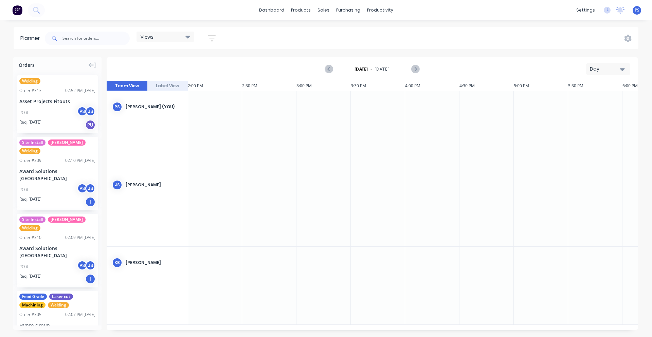
click at [588, 65] on button "Day" at bounding box center [608, 69] width 44 height 12
click at [602, 110] on div "Month" at bounding box center [595, 115] width 67 height 14
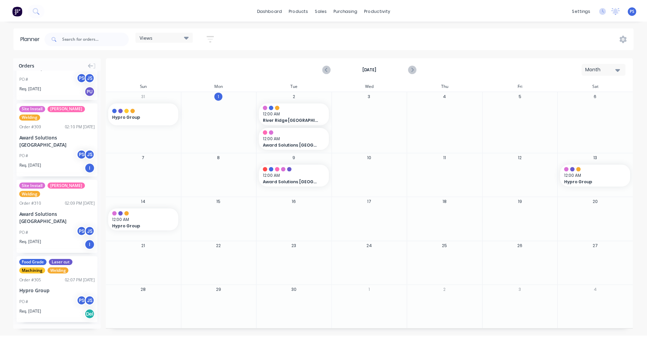
scroll to position [0, 0]
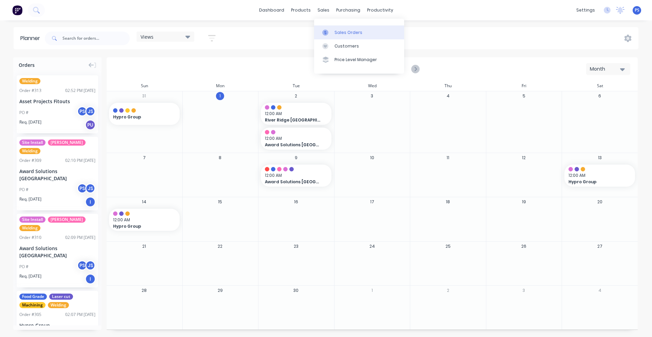
click at [329, 32] on div at bounding box center [327, 33] width 10 height 6
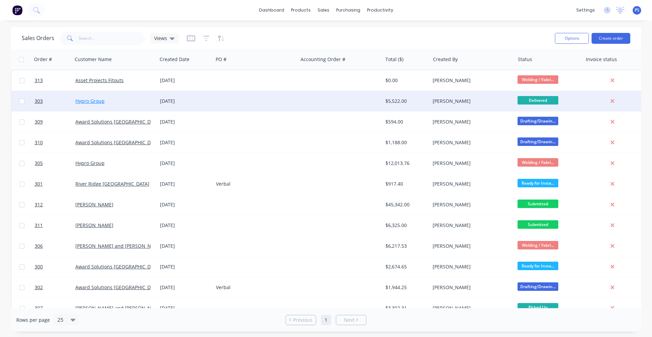
click at [90, 101] on link "Hypro Group" at bounding box center [89, 101] width 29 height 6
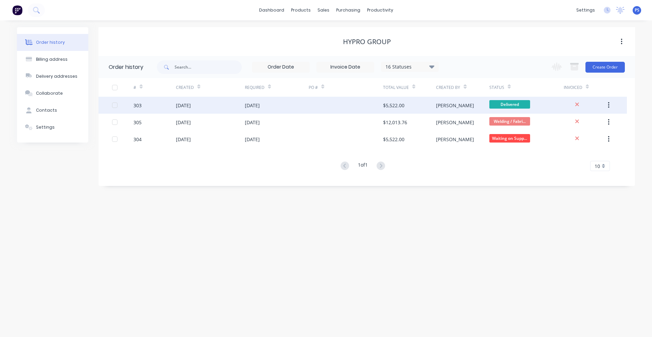
click at [463, 104] on div "[PERSON_NAME]" at bounding box center [462, 105] width 53 height 17
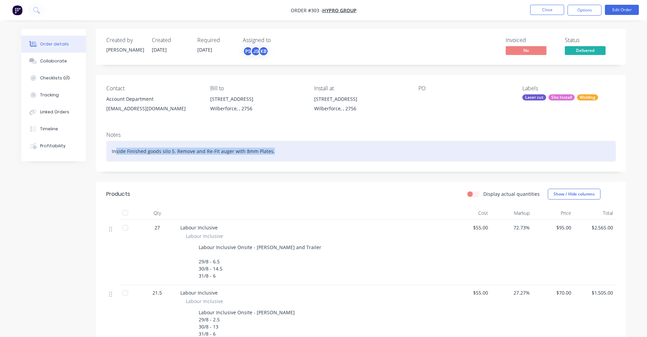
drag, startPoint x: 117, startPoint y: 152, endPoint x: 340, endPoint y: 151, distance: 223.7
click at [340, 151] on div "Inside Finished goods silo 5. Remove and Re-Fit auger with 8mm Plates." at bounding box center [360, 151] width 509 height 21
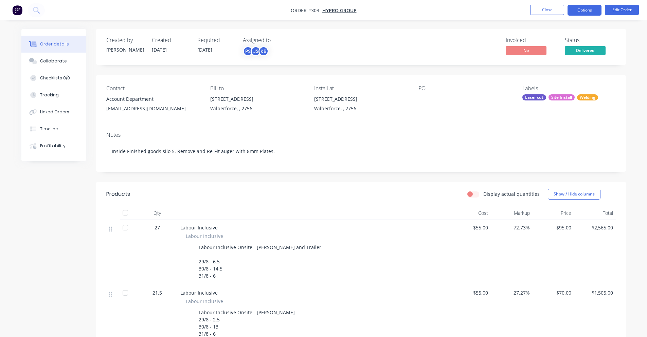
click at [593, 10] on button "Options" at bounding box center [584, 10] width 34 height 11
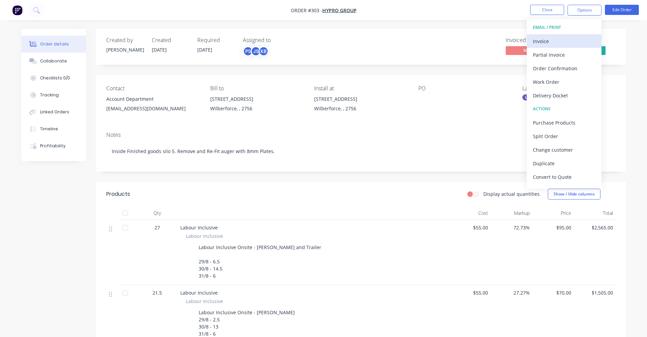
click at [568, 41] on div "Invoice" at bounding box center [564, 41] width 62 height 10
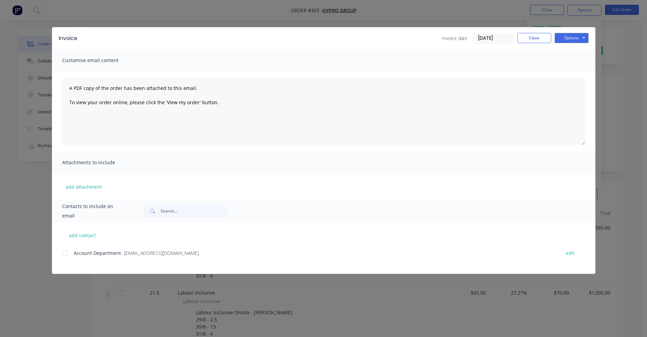
click at [64, 251] on div at bounding box center [65, 253] width 14 height 14
click at [169, 211] on input "text" at bounding box center [194, 211] width 67 height 14
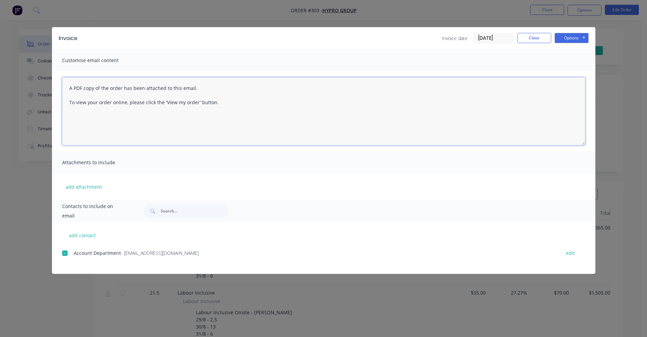
click at [129, 131] on textarea "A PDF copy of the order has been attached to this email. To view your order onl…" at bounding box center [323, 111] width 523 height 68
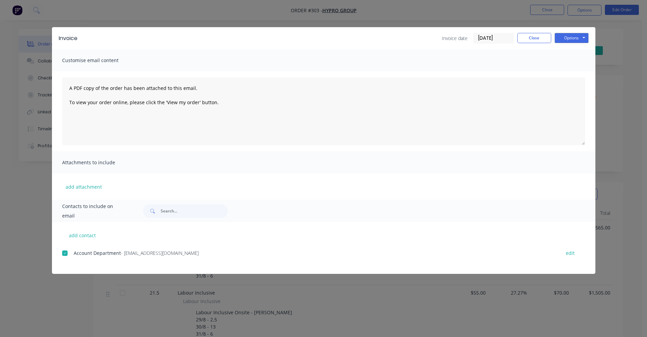
click at [123, 168] on div "Attachments to include" at bounding box center [323, 162] width 543 height 22
click at [81, 193] on div "add attachment" at bounding box center [323, 186] width 543 height 26
click at [73, 65] on div "Customise email content" at bounding box center [323, 60] width 543 height 22
click at [571, 40] on button "Options" at bounding box center [571, 38] width 34 height 10
click at [571, 55] on button "Preview" at bounding box center [575, 49] width 43 height 11
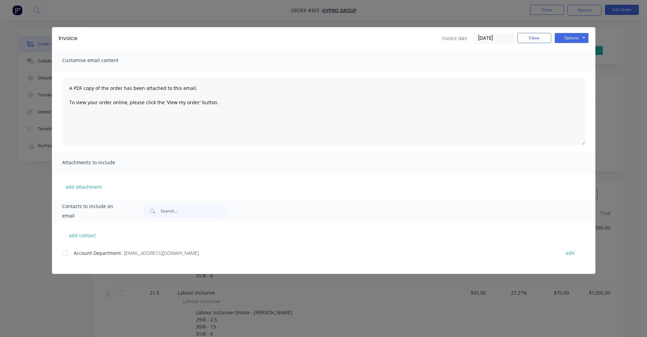
click at [491, 41] on input "[DATE]" at bounding box center [493, 38] width 40 height 10
click at [484, 24] on div "Invoice Invoice date [DATE] Close Options Preview Print Email Customise email c…" at bounding box center [323, 168] width 647 height 337
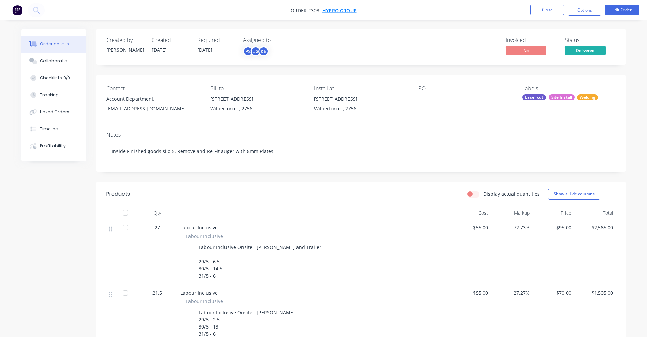
click at [344, 13] on span "Hypro Group" at bounding box center [339, 10] width 34 height 6
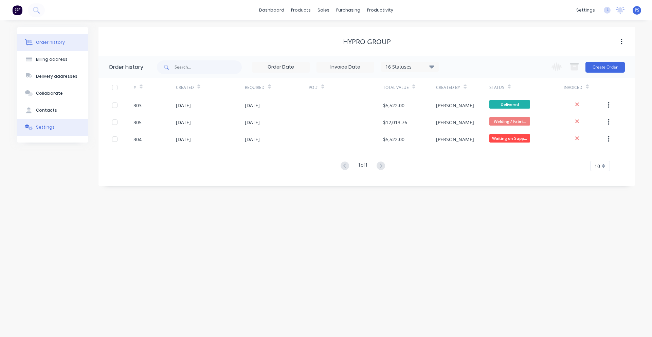
click at [53, 128] on button "Settings" at bounding box center [52, 127] width 71 height 17
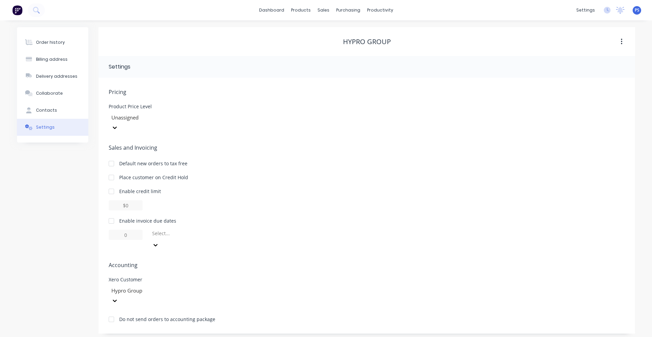
click at [129, 217] on div "Enable invoice due dates" at bounding box center [147, 220] width 57 height 7
click at [112, 214] on div at bounding box center [112, 221] width 14 height 14
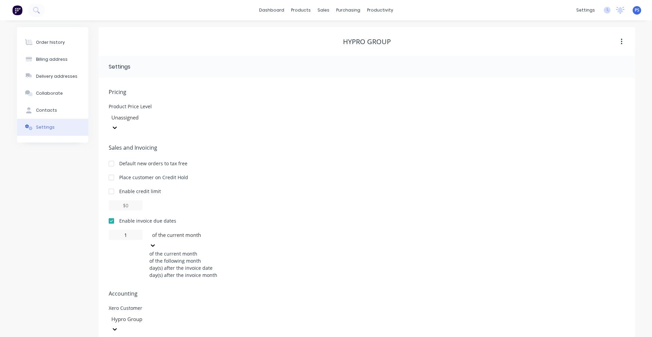
click at [185, 231] on div at bounding box center [200, 235] width 98 height 8
click at [226, 265] on div "day(s) after the invoice date" at bounding box center [200, 267] width 102 height 7
type input "0"
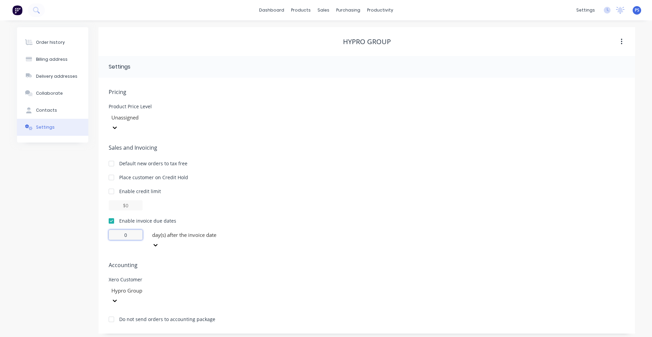
click at [131, 230] on input "0" at bounding box center [126, 235] width 34 height 10
type input "30"
click at [317, 201] on div "Sales and Invoicing Default new orders to tax free Place customer on Credit Hol…" at bounding box center [367, 197] width 516 height 107
click at [126, 118] on div at bounding box center [160, 117] width 98 height 8
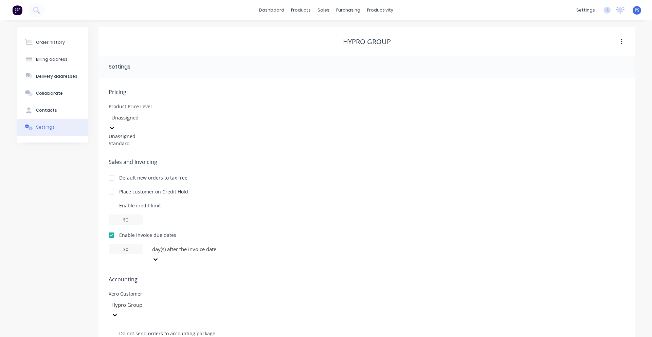
click at [130, 117] on div at bounding box center [160, 117] width 98 height 8
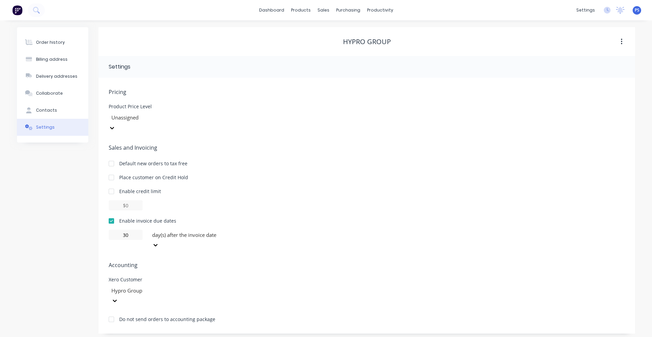
click at [131, 120] on div at bounding box center [160, 117] width 98 height 8
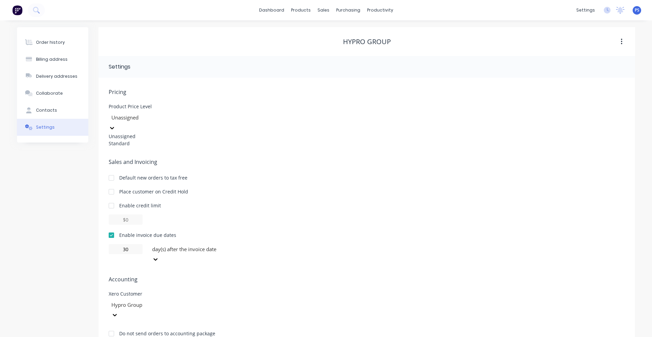
click at [133, 140] on div "Standard" at bounding box center [160, 143] width 102 height 7
click at [139, 121] on div at bounding box center [160, 117] width 98 height 8
click at [136, 138] on div "Unassigned" at bounding box center [160, 136] width 102 height 7
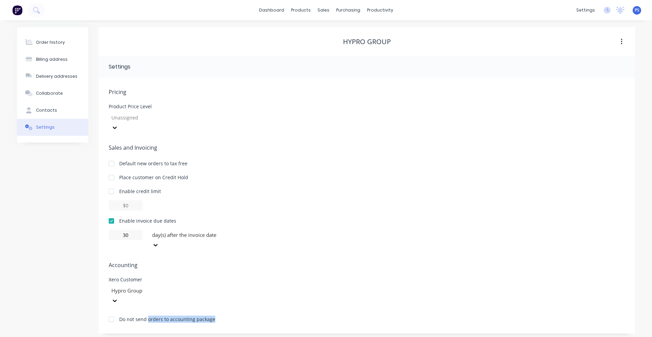
click at [233, 314] on div "Do not send orders to accounting package" at bounding box center [367, 318] width 516 height 9
click at [361, 159] on div "Sales and Invoicing Default new orders to tax free Place customer on Credit Hol…" at bounding box center [367, 197] width 516 height 107
click at [36, 41] on div "Order history" at bounding box center [50, 42] width 29 height 6
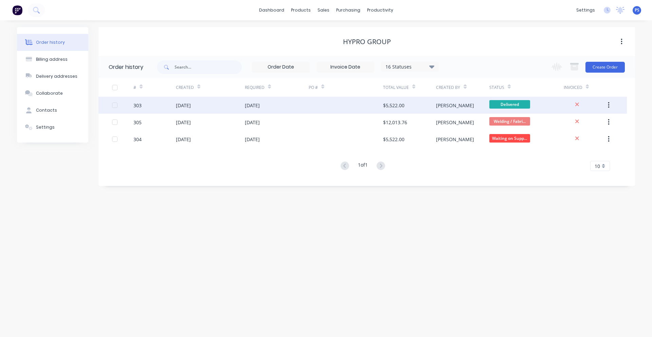
click at [372, 108] on div at bounding box center [346, 105] width 74 height 17
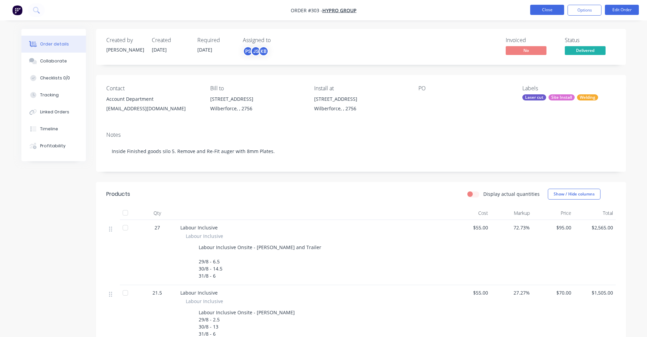
click at [537, 13] on button "Close" at bounding box center [547, 10] width 34 height 10
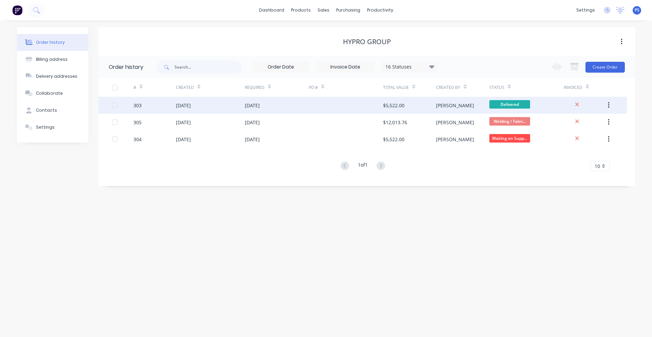
click at [258, 106] on div "[DATE]" at bounding box center [252, 105] width 15 height 7
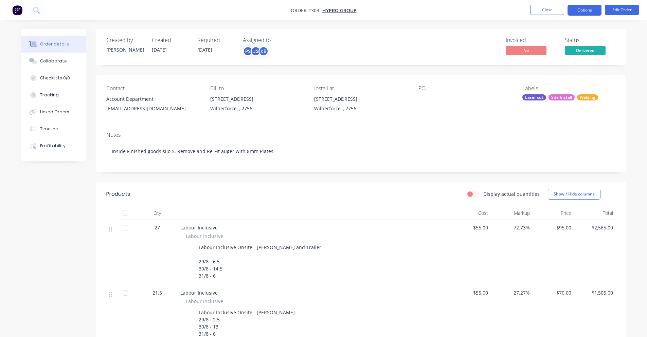
click at [590, 11] on button "Options" at bounding box center [584, 10] width 34 height 11
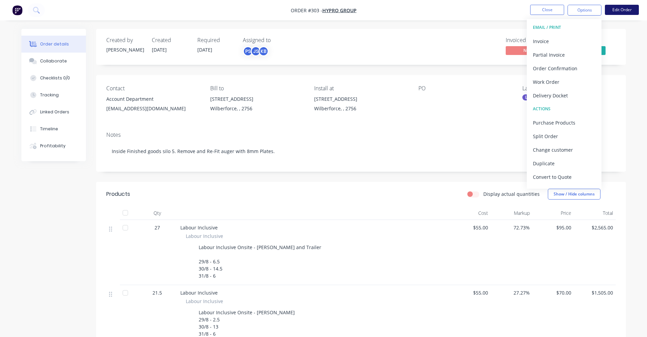
click at [625, 10] on button "Edit Order" at bounding box center [622, 10] width 34 height 10
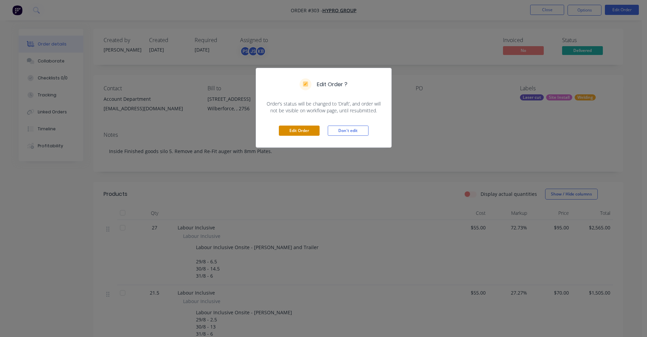
click at [289, 128] on button "Edit Order" at bounding box center [299, 131] width 41 height 10
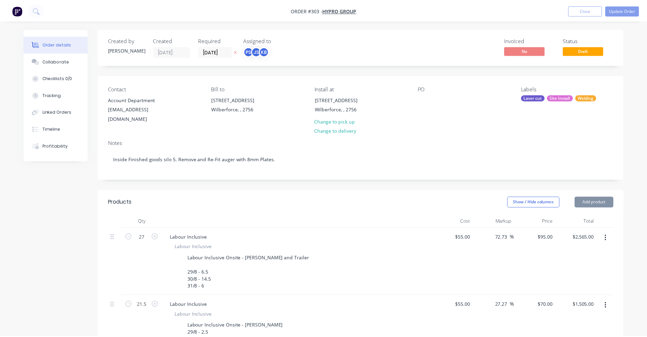
scroll to position [315, 0]
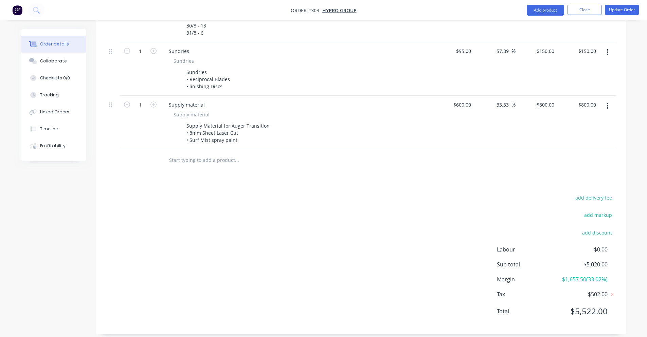
click at [199, 157] on input "text" at bounding box center [237, 160] width 136 height 14
click at [198, 157] on input "text" at bounding box center [237, 160] width 136 height 14
paste input "Inside Finished goods silo 4. Remove and Re-Fit auger with 8mm Plates."
drag, startPoint x: 168, startPoint y: 153, endPoint x: 309, endPoint y: 150, distance: 140.6
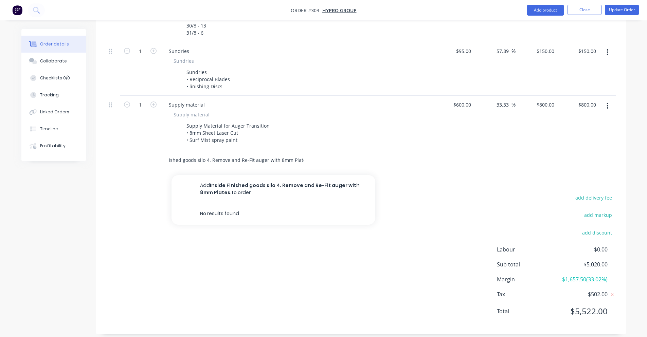
click at [309, 153] on div "Inside Finished goods silo 4. Remove and Re-Fit auger with 8mm Plates. Add Insi…" at bounding box center [265, 160] width 204 height 14
click at [310, 153] on div "Inside Finished goods silo 4. Remove and Re-Fit auger with 8mm Plates. Add Insi…" at bounding box center [265, 160] width 204 height 14
click at [237, 228] on div "add delivery fee add markup add discount Labour $0.00 Sub total $5,020.00 Margi…" at bounding box center [360, 258] width 509 height 131
click at [213, 154] on input "Inside Finished goods silo 4. Remove and Re-Fit auger with 8mm Plates." at bounding box center [237, 160] width 136 height 14
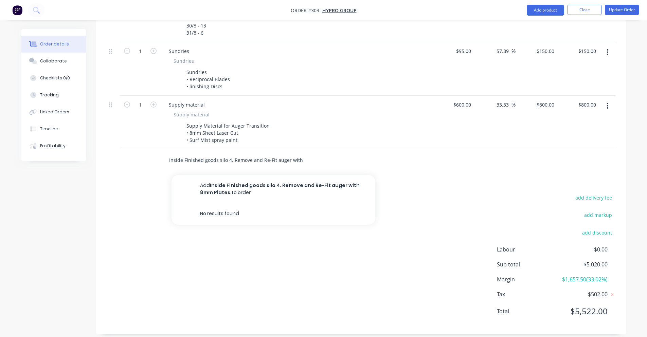
click at [213, 154] on input "Inside Finished goods silo 4. Remove and Re-Fit auger with 8mm Plates." at bounding box center [237, 160] width 136 height 14
click at [98, 227] on div "add delivery fee add markup add discount Labour $0.00 Sub total $5,020.00 Margi…" at bounding box center [361, 258] width 530 height 131
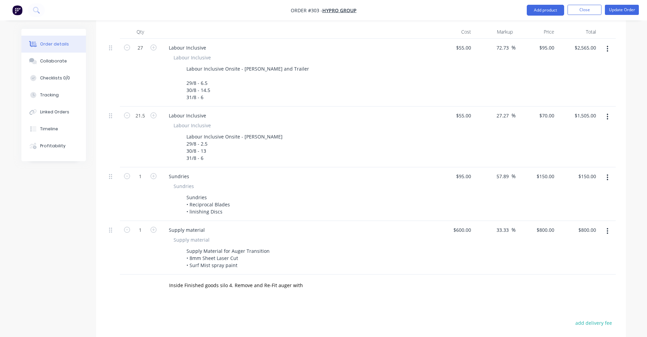
scroll to position [179, 0]
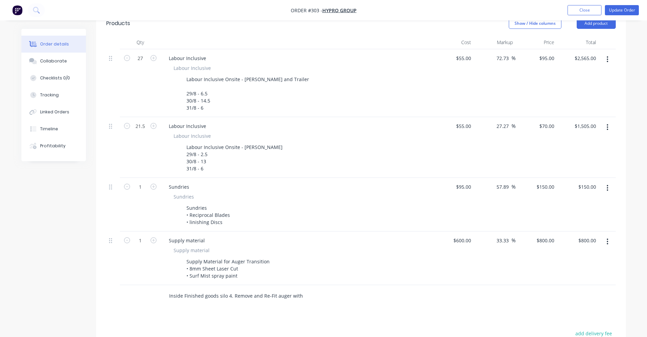
click at [229, 289] on input "Inside Finished goods silo 4. Remove and Re-Fit auger with 8mm Plates." at bounding box center [237, 296] width 136 height 14
type input "Inside Finished goods silo 5. Remove and Re-Fit auger with 8mm Plates."
click at [142, 299] on div at bounding box center [140, 296] width 41 height 22
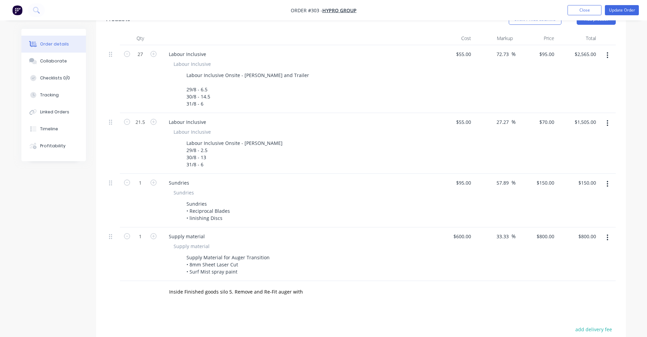
scroll to position [0, 0]
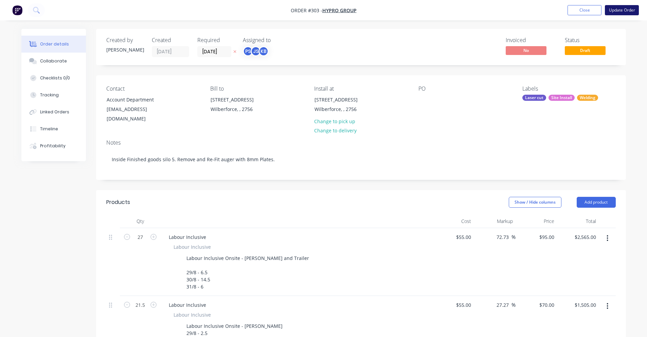
click at [611, 11] on button "Update Order" at bounding box center [622, 10] width 34 height 10
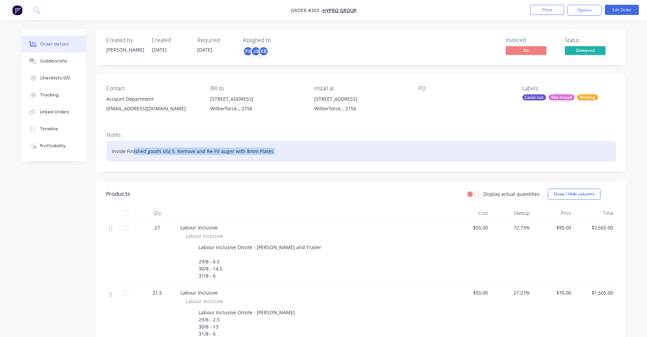
drag, startPoint x: 155, startPoint y: 155, endPoint x: 309, endPoint y: 167, distance: 154.6
click at [309, 167] on div "Notes Inside Finished goods silo 5. Remove and Re-Fit auger with 8mm Plates." at bounding box center [361, 148] width 530 height 45
click at [286, 155] on div "Inside Finished goods silo 5. Remove and Re-Fit auger with 8mm Plates." at bounding box center [360, 151] width 509 height 21
click at [283, 143] on div "Inside Finished goods silo 5. Remove and Re-Fit auger with 8mm Plates." at bounding box center [360, 151] width 509 height 21
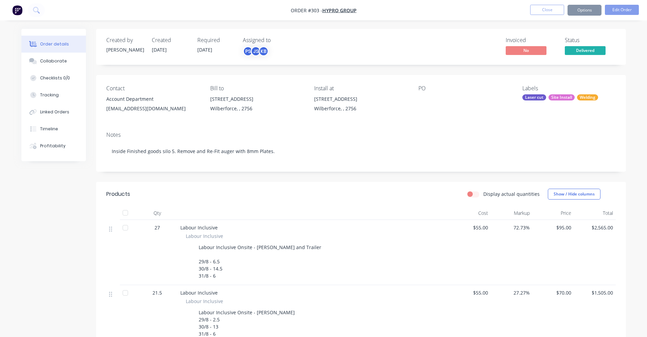
click at [296, 132] on div "Notes" at bounding box center [360, 135] width 509 height 6
click at [620, 2] on nav "Order #303 - Hypro Group Close Options Edit Order" at bounding box center [323, 10] width 647 height 20
click at [622, 6] on button "Edit Order" at bounding box center [622, 10] width 34 height 10
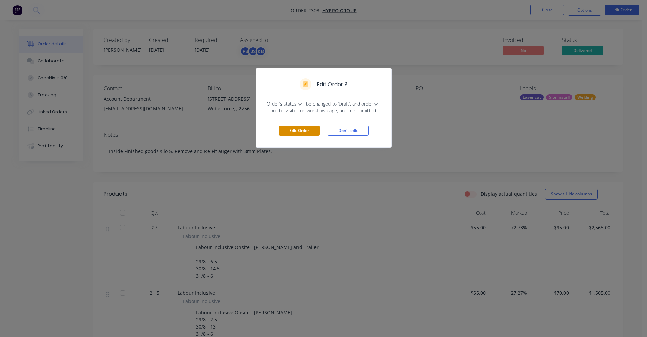
click at [300, 132] on button "Edit Order" at bounding box center [299, 131] width 41 height 10
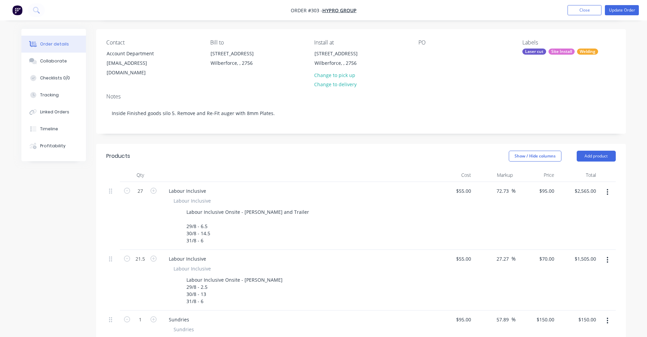
scroll to position [34, 0]
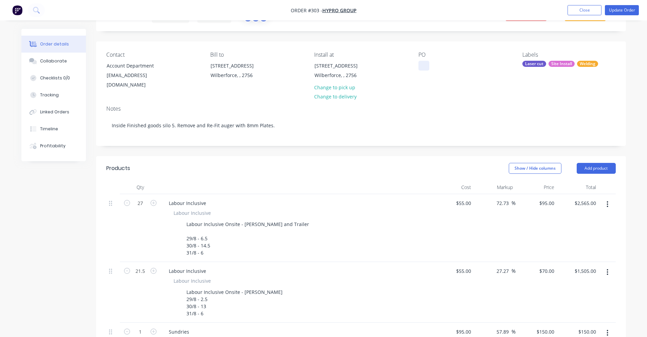
click at [425, 65] on div at bounding box center [423, 66] width 11 height 10
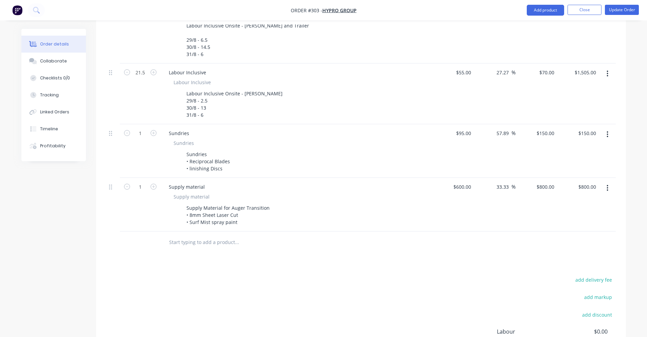
scroll to position [238, 0]
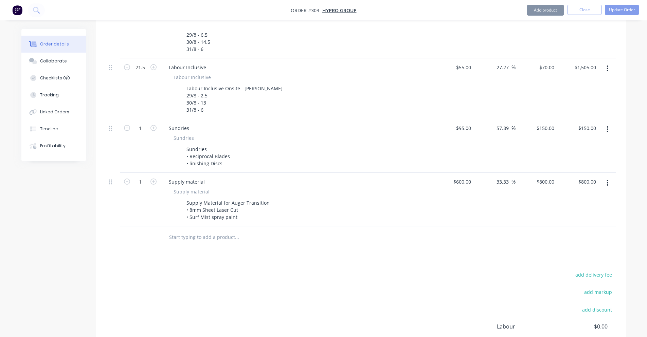
click at [242, 205] on div "Supply Material for Auger Transition • 8mm Sheet Laser Cut • Surf Mist spray pa…" at bounding box center [228, 210] width 89 height 24
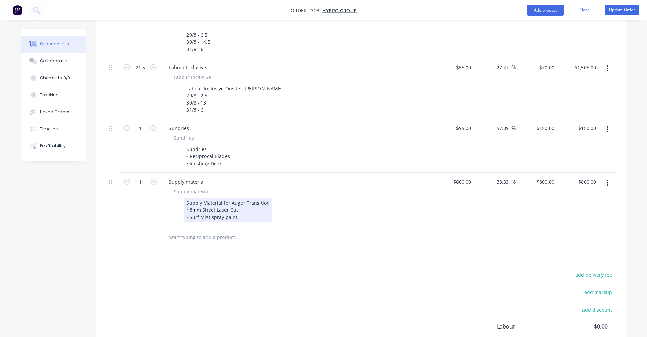
click at [242, 207] on div "Supply Material for Auger Transition • 8mm Sheet Laser Cut • Surf Mist spray pa…" at bounding box center [228, 210] width 89 height 24
click at [244, 226] on div at bounding box center [283, 237] width 244 height 22
click at [208, 231] on input "text" at bounding box center [237, 238] width 136 height 14
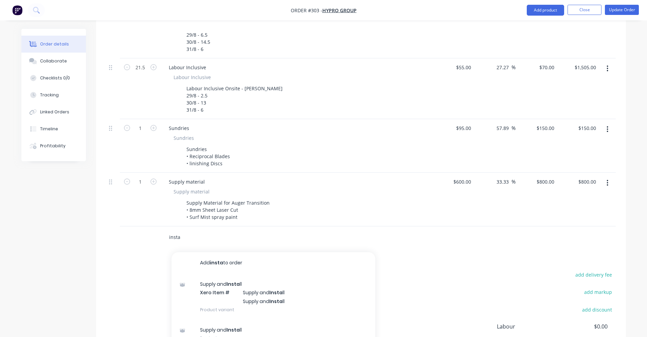
scroll to position [272, 0]
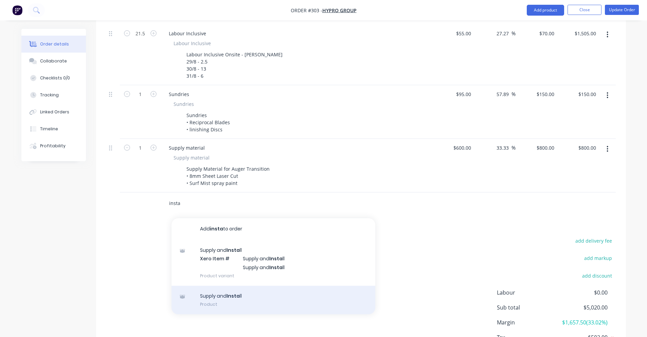
type input "insta"
click at [207, 286] on div "Supply and Insta ll Product" at bounding box center [273, 300] width 204 height 29
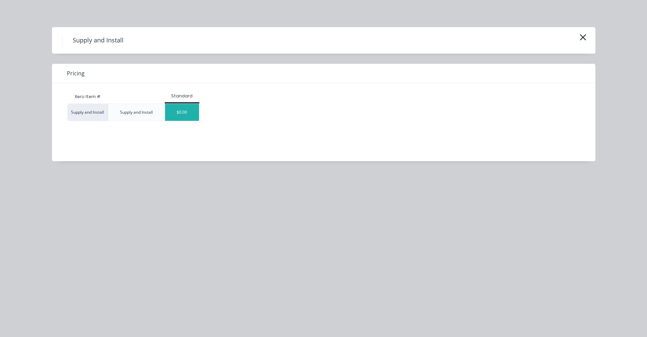
click at [176, 119] on div "$0.00" at bounding box center [182, 112] width 34 height 17
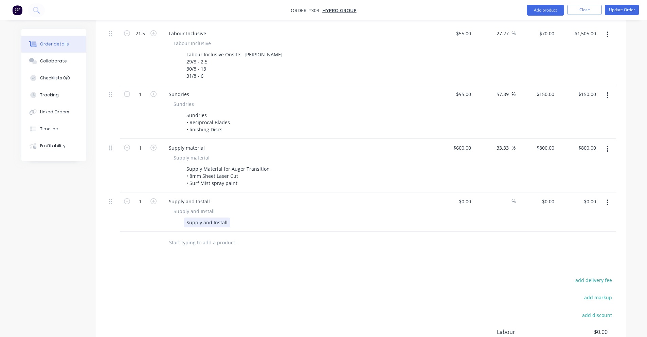
click at [210, 218] on div "Supply and Install" at bounding box center [207, 223] width 47 height 10
paste div
click at [213, 269] on div "Products Show / Hide columns Add product Qty Cost Markup Price Total 27 Labour …" at bounding box center [361, 168] width 530 height 498
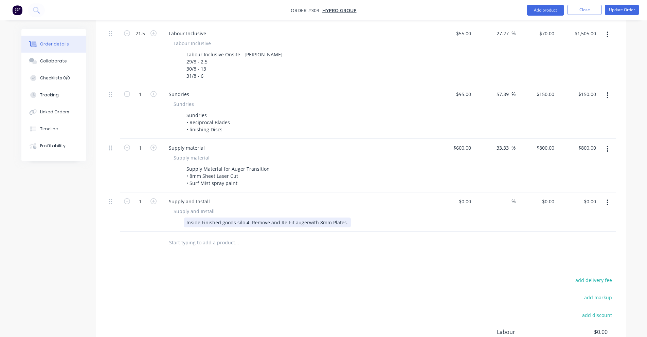
click at [246, 218] on div "Inside Finished goods silo 4. Remove and Re-Fit augerwith 8mm Plates." at bounding box center [267, 223] width 167 height 10
click at [306, 218] on div "Inside Finished goods silo 5. Remove and Re-Fit augerwith 8mm Plates." at bounding box center [267, 223] width 167 height 10
click at [322, 236] on div at bounding box center [265, 243] width 204 height 14
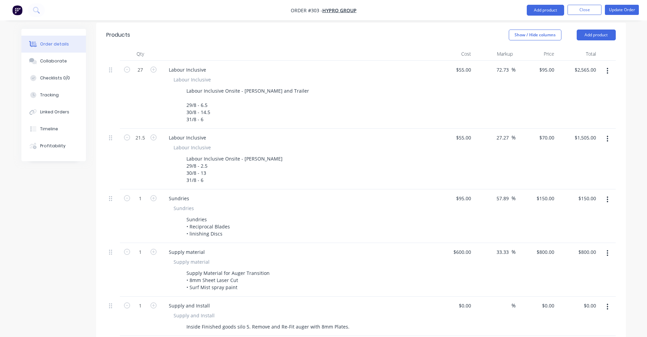
scroll to position [0, 0]
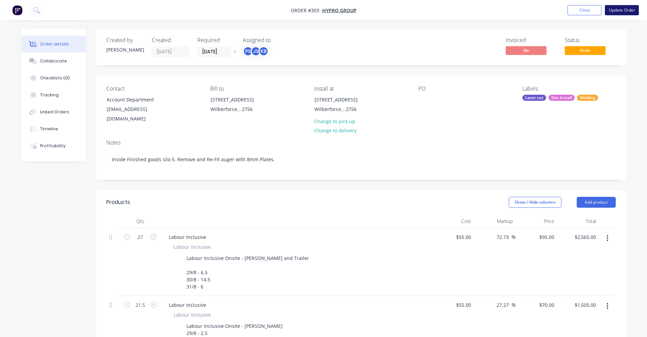
click at [615, 12] on button "Update Order" at bounding box center [622, 10] width 34 height 10
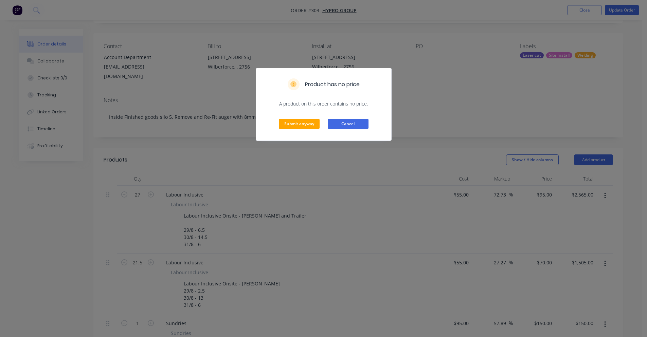
scroll to position [170, 0]
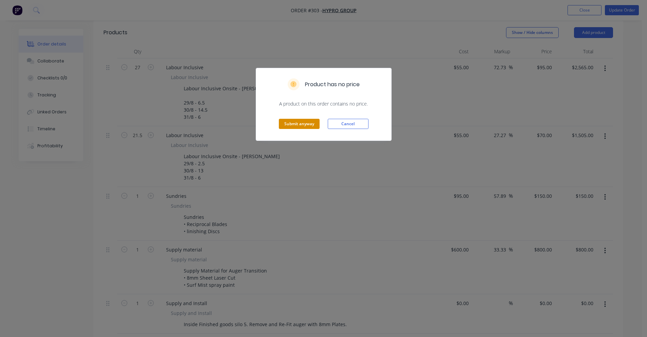
click at [309, 124] on button "Submit anyway" at bounding box center [299, 124] width 41 height 10
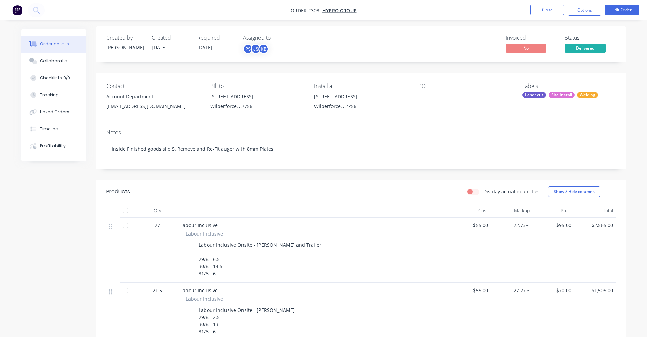
scroll to position [0, 0]
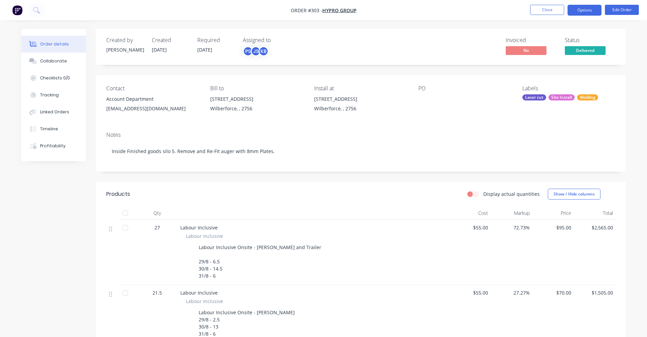
click at [593, 10] on button "Options" at bounding box center [584, 10] width 34 height 11
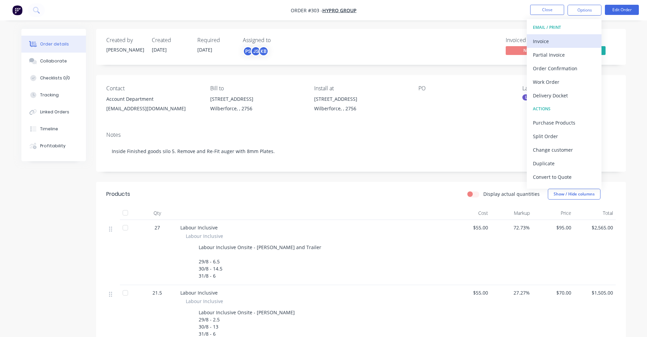
click at [566, 43] on div "Invoice" at bounding box center [564, 41] width 62 height 10
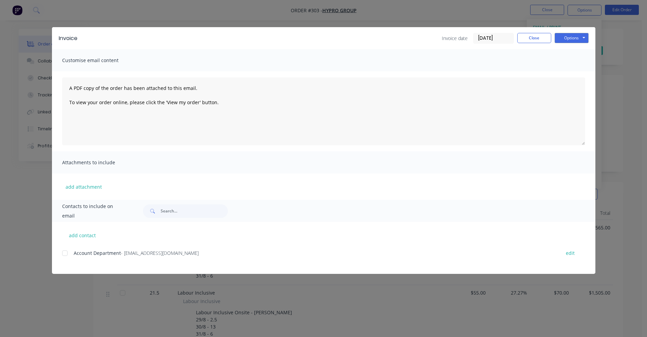
click at [83, 255] on span "Account Department" at bounding box center [97, 253] width 47 height 6
click at [67, 256] on div at bounding box center [65, 253] width 14 height 14
click at [567, 41] on button "Options" at bounding box center [571, 38] width 34 height 10
click at [571, 49] on button "Preview" at bounding box center [575, 49] width 43 height 11
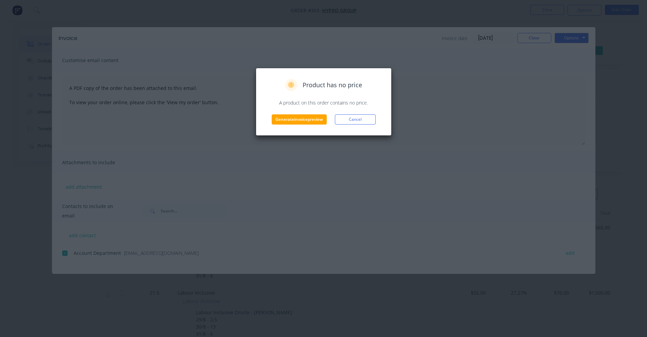
click at [279, 128] on div "Product has no price A product on this order contains no price. Generate invoic…" at bounding box center [324, 102] width 136 height 68
click at [286, 118] on button "Generate invoice preview" at bounding box center [299, 119] width 55 height 10
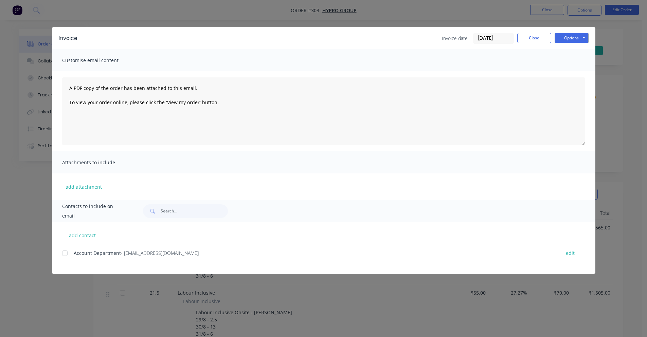
click at [595, 39] on div "Invoice Invoice date [DATE] Close Options Preview Print Email Customise email c…" at bounding box center [323, 168] width 647 height 337
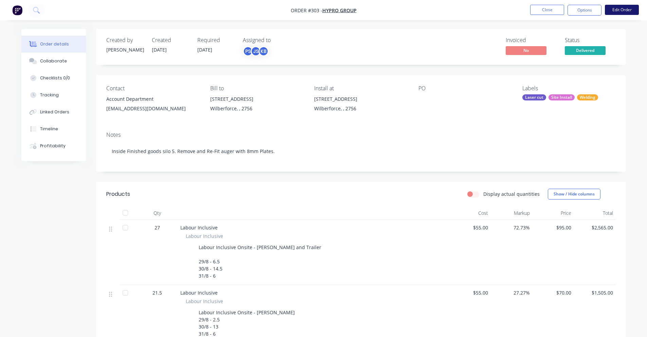
click at [631, 10] on button "Edit Order" at bounding box center [622, 10] width 34 height 10
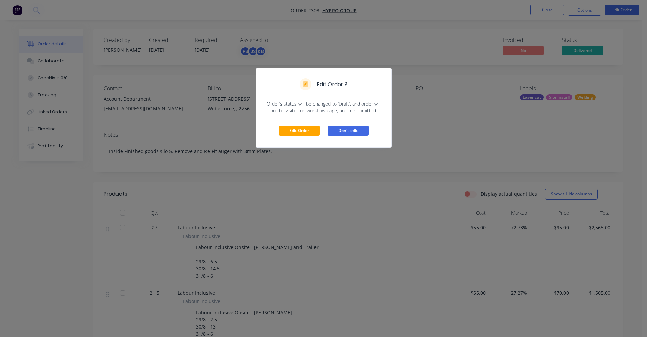
click at [352, 134] on button "Don't edit" at bounding box center [348, 131] width 41 height 10
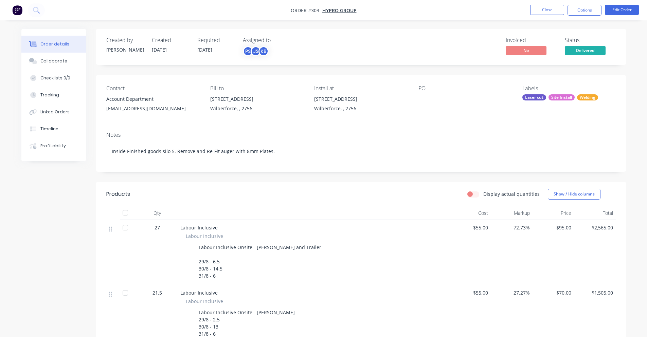
click at [582, 0] on nav "Order #303 - Hypro Group Close Options Edit Order" at bounding box center [323, 10] width 647 height 20
click at [582, 2] on nav "Order #303 - Hypro Group Close Options Edit Order" at bounding box center [323, 10] width 647 height 20
click at [581, 8] on button "Options" at bounding box center [584, 10] width 34 height 11
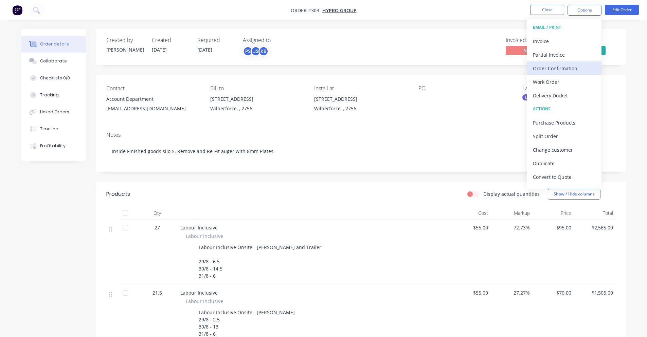
click at [575, 62] on button "Order Confirmation" at bounding box center [564, 68] width 75 height 14
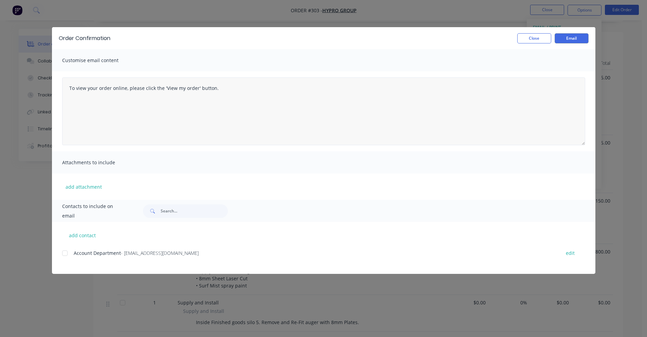
scroll to position [170, 0]
click at [529, 38] on button "Close" at bounding box center [534, 38] width 34 height 10
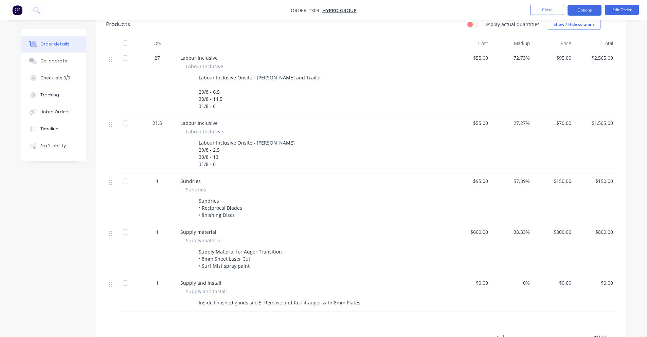
click at [574, 11] on button "Options" at bounding box center [584, 10] width 34 height 11
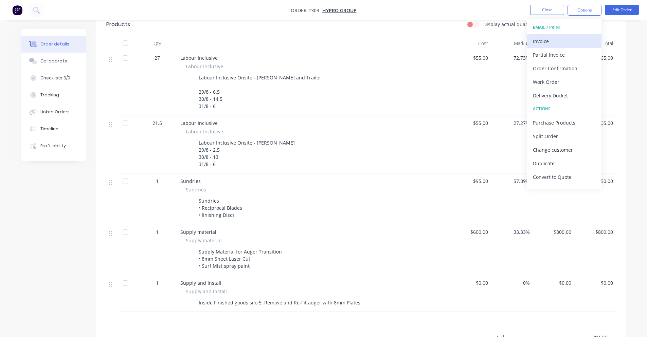
click at [572, 40] on div "Invoice" at bounding box center [564, 41] width 62 height 10
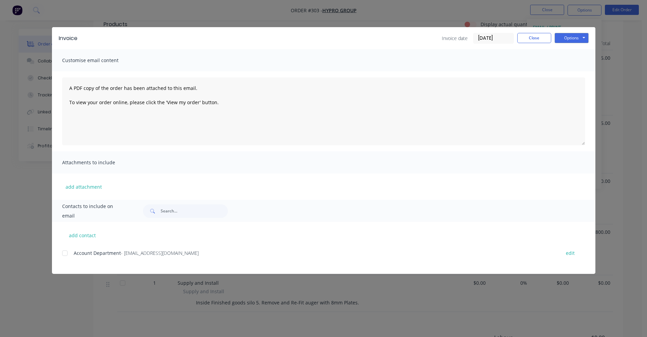
click at [66, 250] on div "Account Department - [EMAIL_ADDRESS][DOMAIN_NAME] edit" at bounding box center [328, 252] width 533 height 9
click at [67, 250] on div at bounding box center [65, 253] width 14 height 14
click at [577, 33] on button "Options" at bounding box center [571, 38] width 34 height 10
click at [579, 71] on button "Email" at bounding box center [575, 72] width 43 height 11
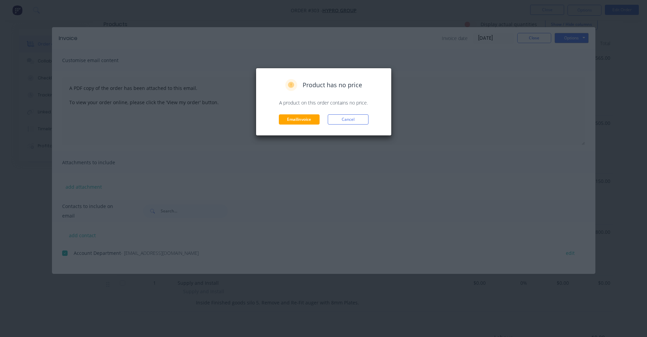
click at [294, 125] on div "Product has no price A product on this order contains no price. Email invoice C…" at bounding box center [324, 102] width 136 height 68
click at [295, 122] on button "Email invoice" at bounding box center [299, 119] width 41 height 10
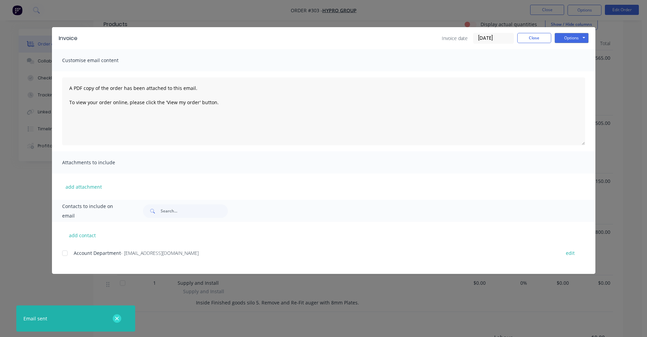
click at [118, 320] on icon "button" at bounding box center [117, 319] width 4 height 4
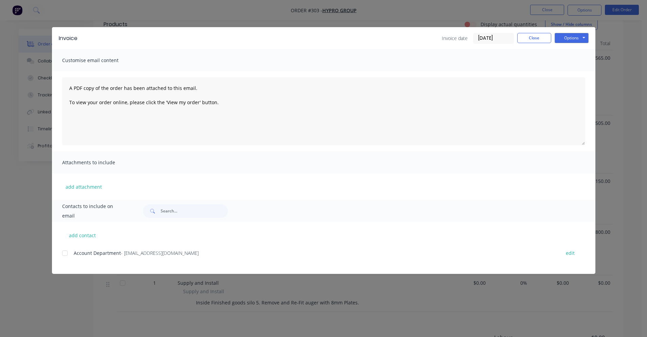
click at [552, 30] on div "Invoice Invoice date [DATE] Close Options Preview Print Email" at bounding box center [323, 38] width 543 height 22
click at [530, 37] on button "Close" at bounding box center [534, 38] width 34 height 10
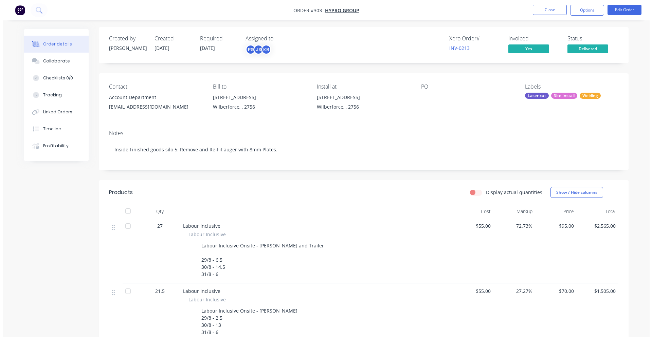
scroll to position [0, 0]
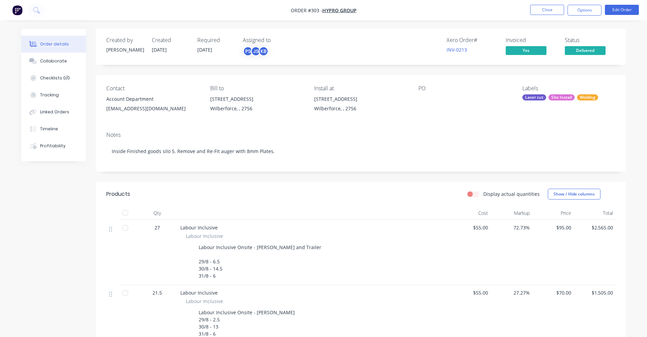
drag, startPoint x: 442, startPoint y: 42, endPoint x: 479, endPoint y: 43, distance: 36.3
click at [479, 43] on div "Xero Order # INV-0213 Invoiced Yes Status Delivered" at bounding box center [463, 47] width 305 height 20
click at [479, 43] on div "Xero Order #" at bounding box center [471, 40] width 51 height 6
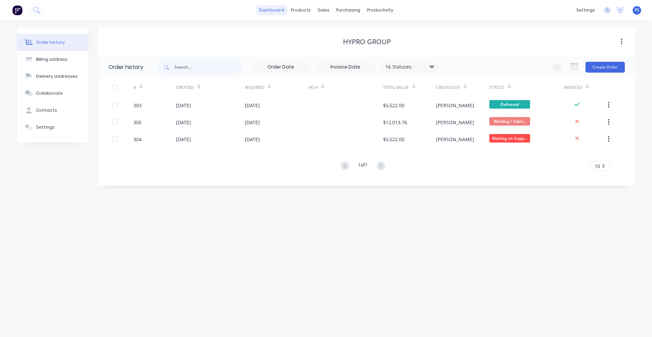
click at [279, 8] on link "dashboard" at bounding box center [272, 10] width 32 height 10
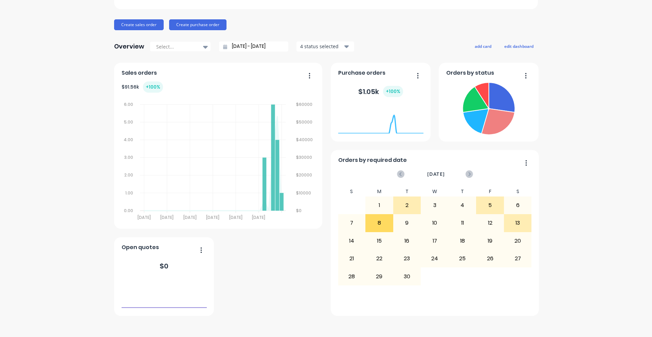
scroll to position [69, 0]
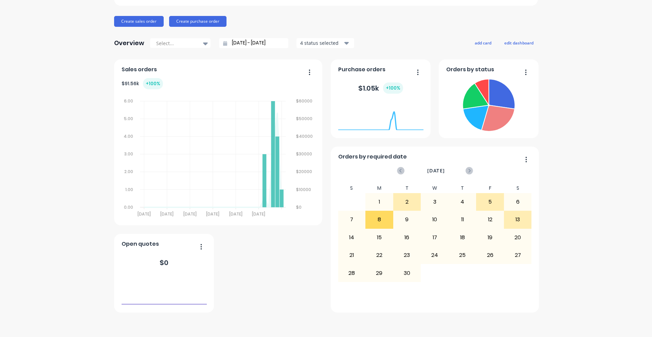
click at [340, 57] on div "[PERSON_NAME] Engineering Create sales order Create purchase order Overview Sel…" at bounding box center [326, 135] width 424 height 354
click at [340, 48] on button "4 status selected" at bounding box center [325, 43] width 58 height 10
click at [258, 43] on input "[DATE] - [DATE]" at bounding box center [256, 43] width 58 height 10
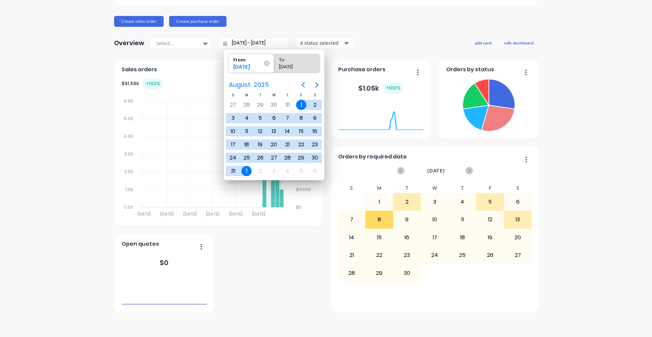
click at [307, 45] on div "4 status selected" at bounding box center [321, 42] width 43 height 7
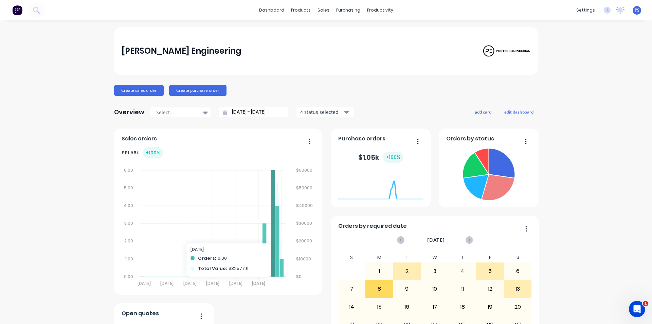
click at [271, 174] on icon at bounding box center [273, 223] width 4 height 106
click at [114, 86] on button "Create sales order" at bounding box center [139, 90] width 50 height 11
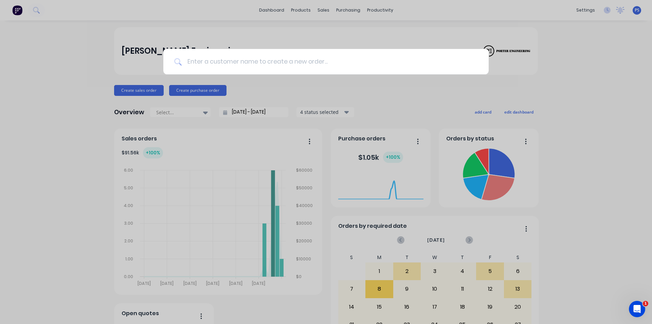
click at [223, 62] on input at bounding box center [330, 61] width 296 height 25
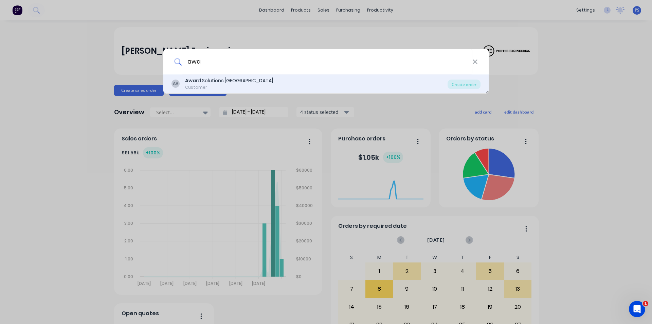
type input "awa"
click at [307, 86] on div "AA Awa rd Solutions Australia Customer" at bounding box center [309, 83] width 276 height 13
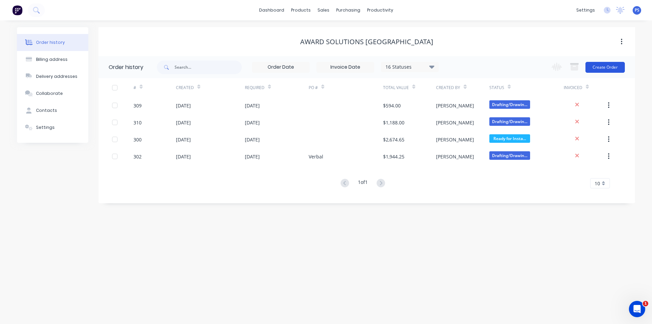
click at [602, 63] on button "Create Order" at bounding box center [604, 67] width 39 height 11
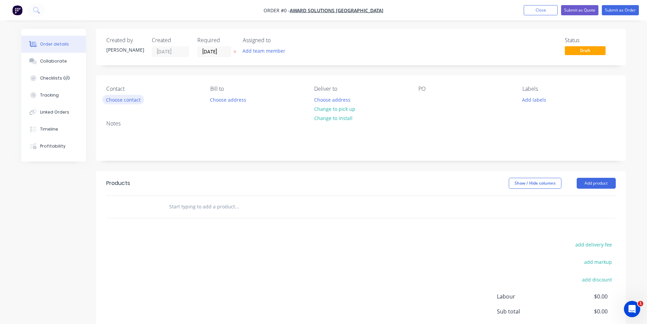
click at [138, 98] on button "Choose contact" at bounding box center [123, 99] width 42 height 9
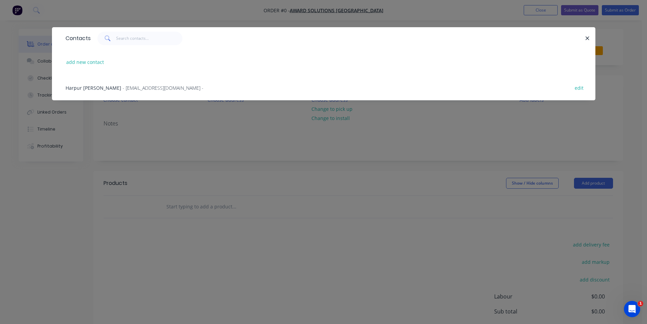
click at [137, 99] on div "Harpur Hromek - awardsolutionsaustralia@gmail.com - edit" at bounding box center [323, 87] width 523 height 25
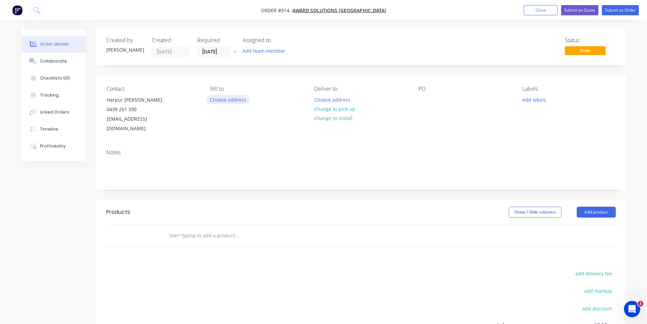
click at [229, 97] on button "Choose address" at bounding box center [227, 99] width 43 height 9
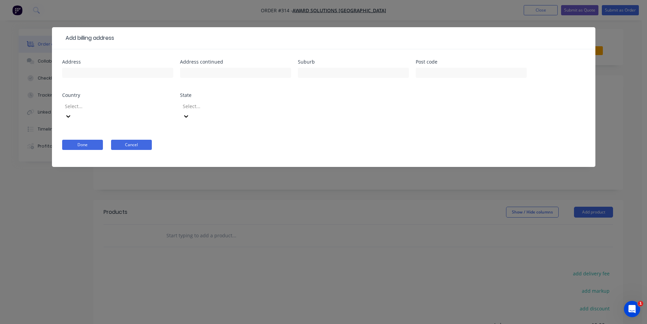
click at [123, 140] on button "Cancel" at bounding box center [131, 145] width 41 height 10
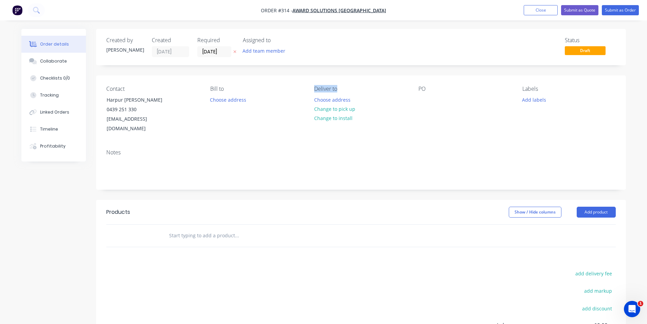
drag, startPoint x: 300, startPoint y: 81, endPoint x: 364, endPoint y: 82, distance: 63.8
click at [368, 82] on div "Contact Harpur Hromek 0439 251 330 awardsolutionsaustralia@gmail.com Bill to Ch…" at bounding box center [361, 109] width 530 height 68
click at [364, 82] on div "Contact Harpur Hromek 0439 251 330 awardsolutionsaustralia@gmail.com Bill to Ch…" at bounding box center [361, 109] width 530 height 68
click at [254, 49] on button "Add team member" at bounding box center [264, 50] width 50 height 9
click at [253, 107] on div at bounding box center [254, 102] width 14 height 14
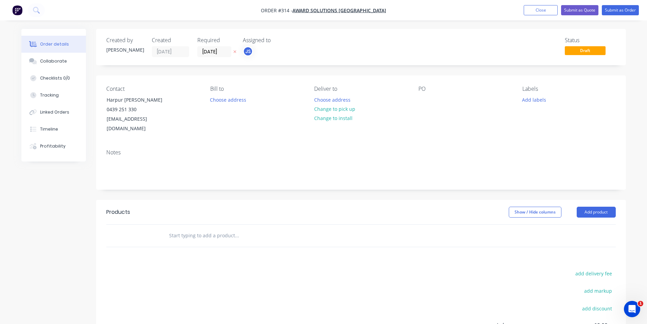
click at [365, 41] on div "Status Draft" at bounding box center [463, 47] width 305 height 20
click at [208, 48] on input "[DATE]" at bounding box center [214, 52] width 33 height 10
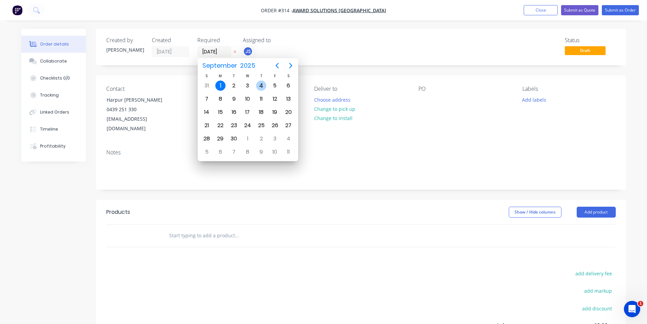
click at [263, 85] on div "4" at bounding box center [261, 85] width 10 height 10
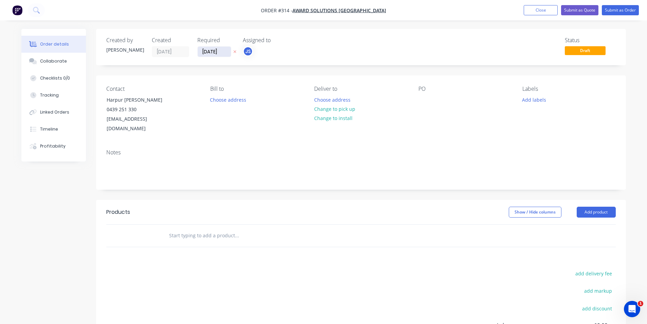
click at [218, 55] on input "04/09/25" at bounding box center [214, 52] width 33 height 10
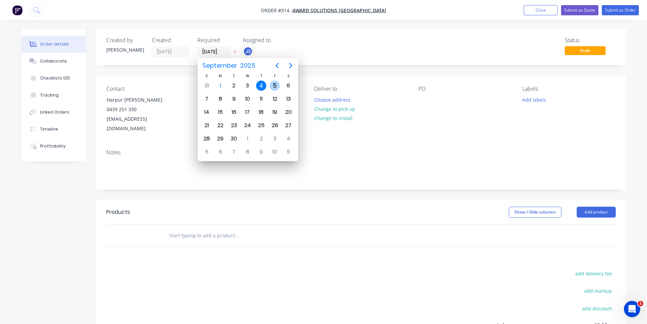
click at [270, 80] on div "5" at bounding box center [275, 85] width 14 height 13
type input "[DATE]"
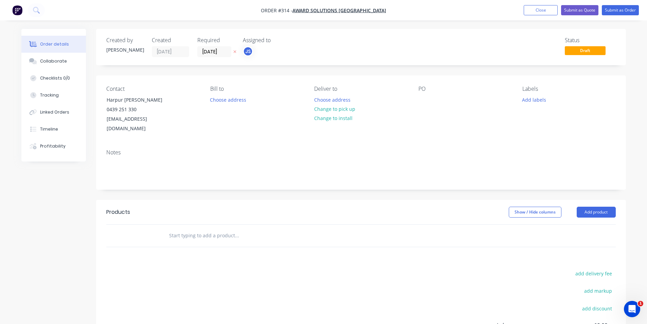
click at [289, 54] on div "JS" at bounding box center [277, 51] width 68 height 10
click at [194, 230] on input "text" at bounding box center [237, 235] width 136 height 14
click at [417, 99] on div "Contact Harpur Hromek 0439 251 330 awardsolutionsaustralia@gmail.com Bill to Ch…" at bounding box center [361, 109] width 530 height 68
click at [537, 98] on button "Add labels" at bounding box center [533, 99] width 31 height 9
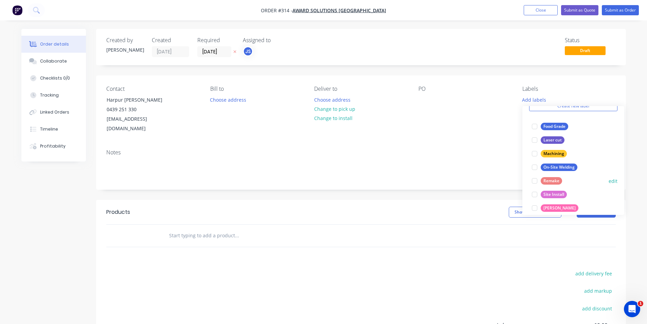
scroll to position [68, 0]
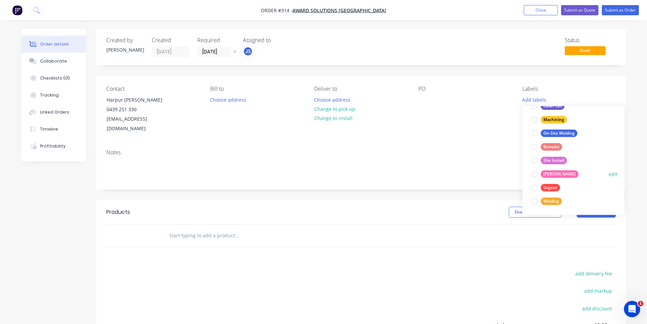
click at [537, 168] on div at bounding box center [535, 174] width 14 height 14
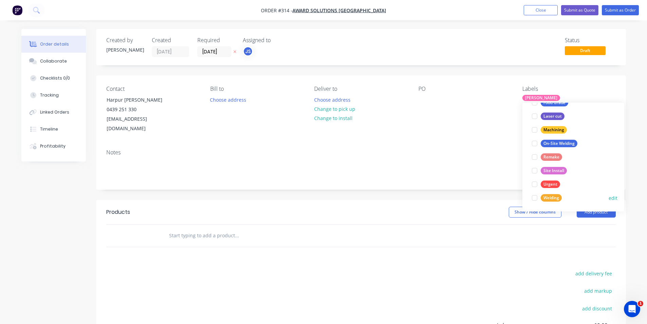
scroll to position [0, 0]
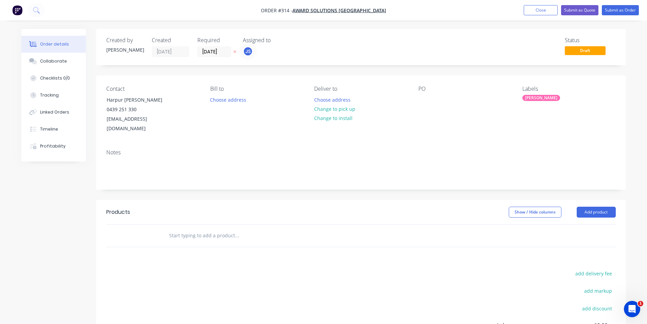
click at [510, 102] on div "PO" at bounding box center [464, 110] width 93 height 48
click at [184, 228] on input "text" at bounding box center [237, 235] width 136 height 14
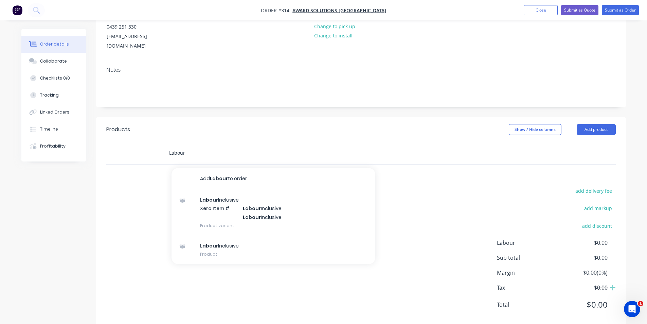
scroll to position [87, 0]
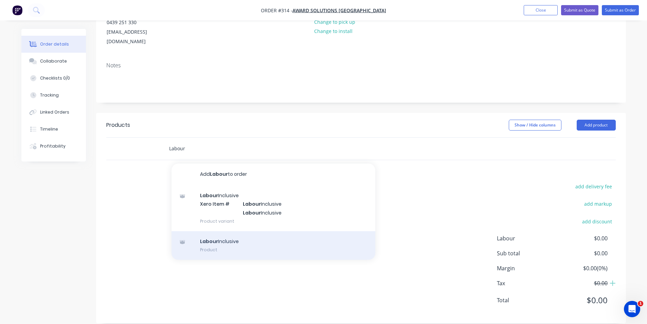
type input "Labour"
click at [238, 236] on div "Labour Inclusive Product" at bounding box center [273, 245] width 204 height 29
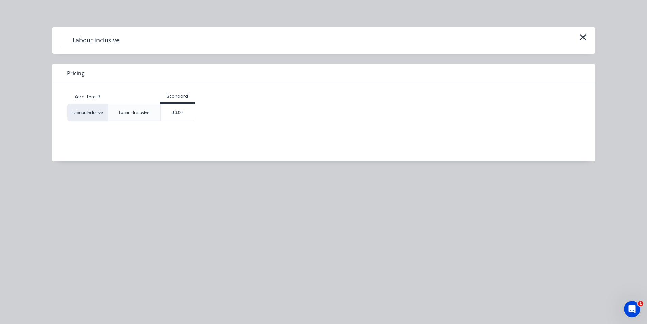
click at [163, 113] on div "$0.00" at bounding box center [178, 112] width 34 height 17
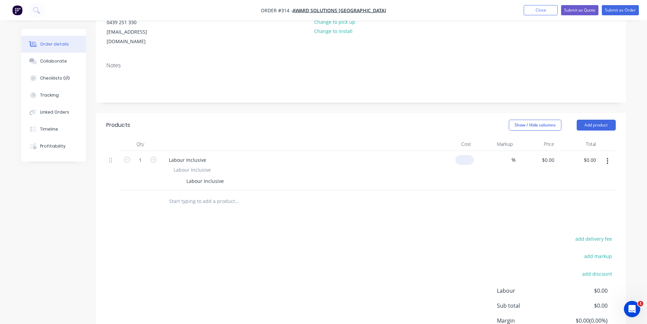
click at [460, 151] on div "$0.00" at bounding box center [453, 170] width 42 height 39
type input "$0.00"
click at [609, 155] on button "button" at bounding box center [607, 161] width 16 height 12
click at [580, 215] on div "Delete" at bounding box center [583, 220] width 52 height 10
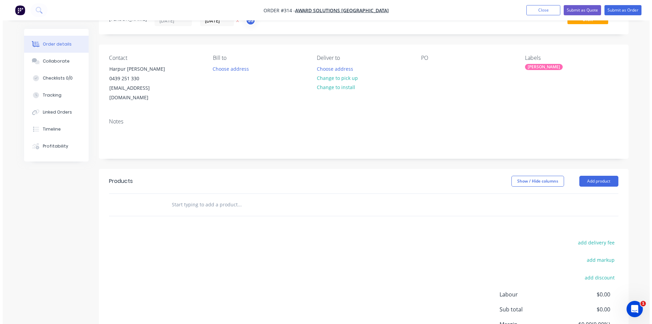
scroll to position [0, 0]
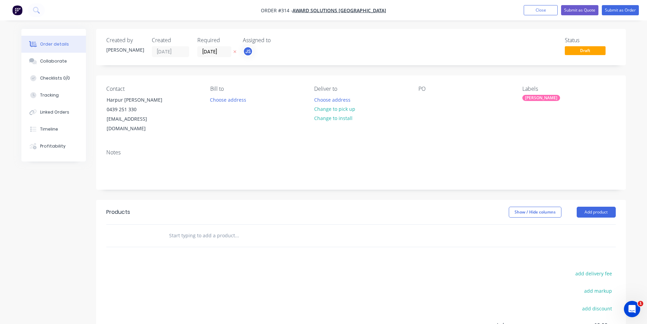
click at [119, 149] on div "Notes" at bounding box center [360, 152] width 509 height 6
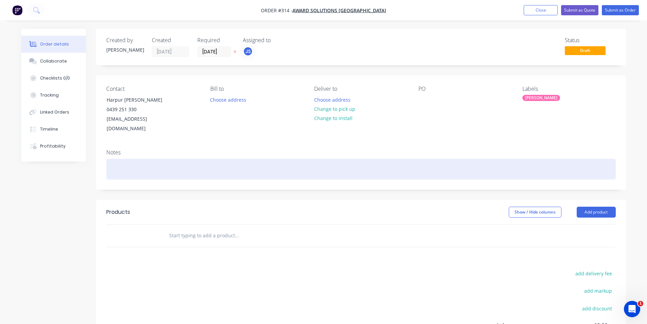
click at [118, 159] on div at bounding box center [360, 169] width 509 height 21
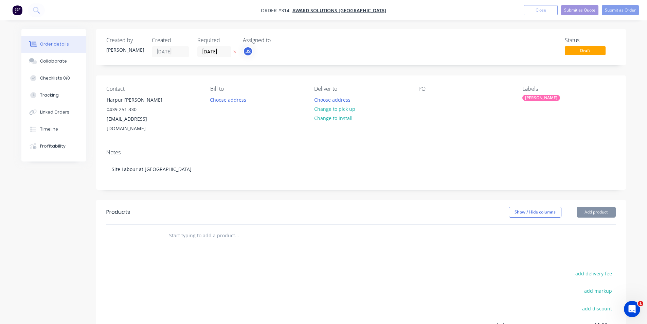
click at [167, 181] on div "Created by Peter Created 01/09/25 Required 05/09/25 Assigned to JS Status Draft…" at bounding box center [361, 219] width 530 height 381
drag, startPoint x: 304, startPoint y: 91, endPoint x: 349, endPoint y: 82, distance: 45.7
click at [349, 82] on div "Contact Harpur Hromek 0439 251 330 awardsolutionsaustralia@gmail.com Bill to Ch…" at bounding box center [361, 109] width 530 height 68
click at [337, 102] on button "Choose address" at bounding box center [331, 99] width 43 height 9
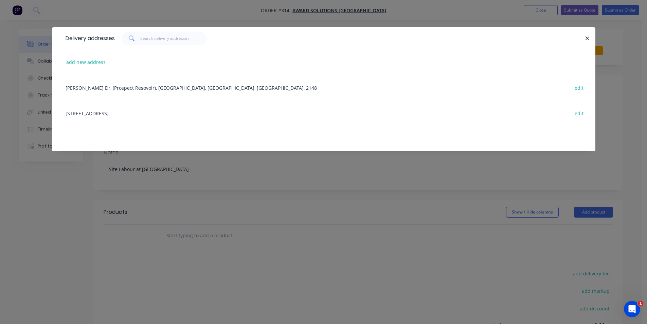
click at [123, 113] on div "2 BlueFish Drive, Manly, New South Wales, Australia, 2095 edit" at bounding box center [323, 112] width 523 height 25
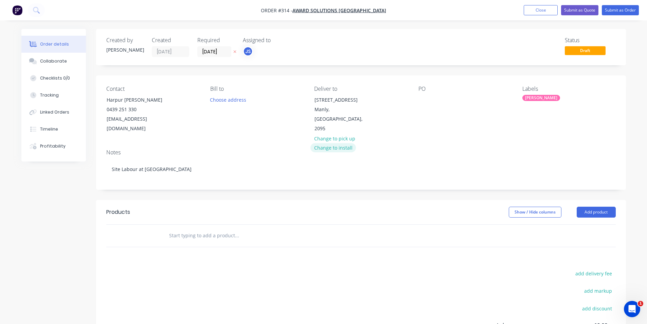
click at [330, 143] on button "Change to install" at bounding box center [332, 147] width 45 height 9
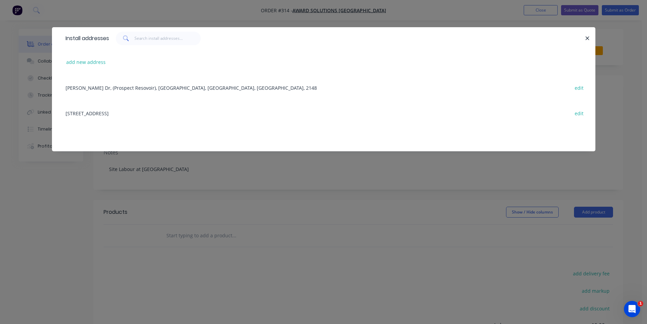
click at [169, 113] on div "2 BlueFish Drive, Manly, New South Wales, Australia, 2095 edit" at bounding box center [323, 112] width 523 height 25
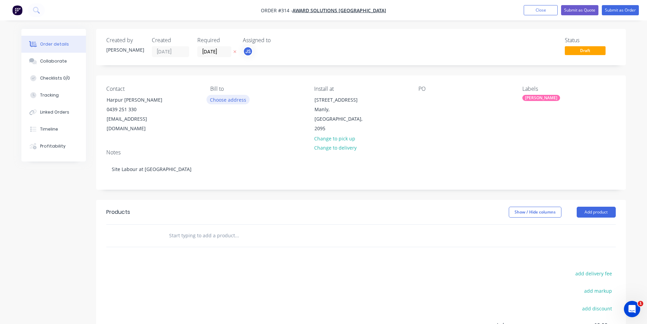
click at [213, 99] on button "Choose address" at bounding box center [227, 99] width 43 height 9
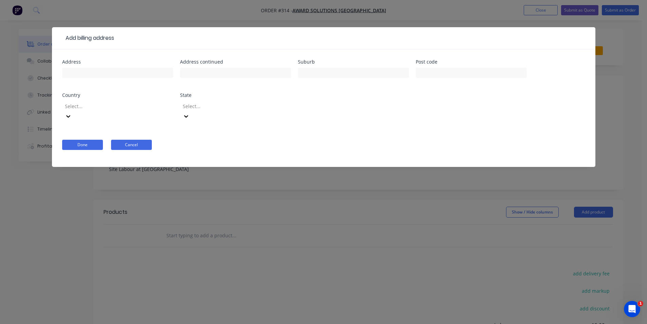
click at [131, 140] on button "Cancel" at bounding box center [131, 145] width 41 height 10
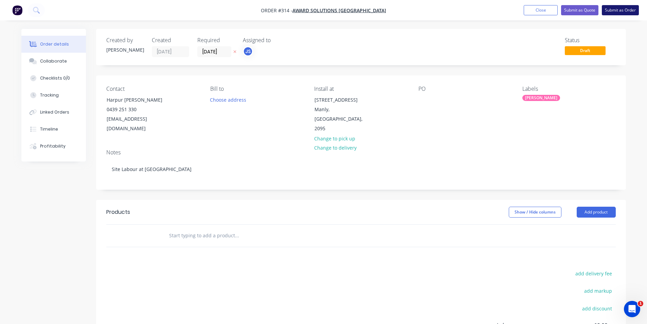
click at [611, 11] on button "Submit as Order" at bounding box center [620, 10] width 37 height 10
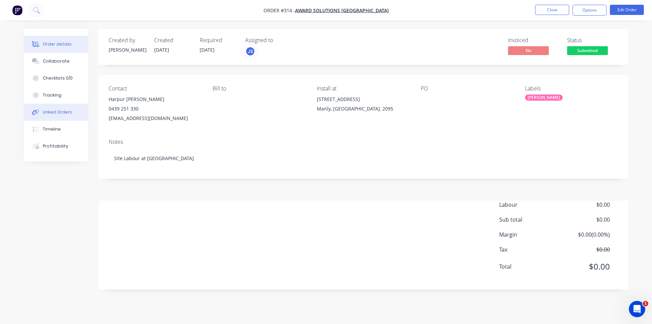
click at [50, 117] on button "Linked Orders" at bounding box center [56, 112] width 65 height 17
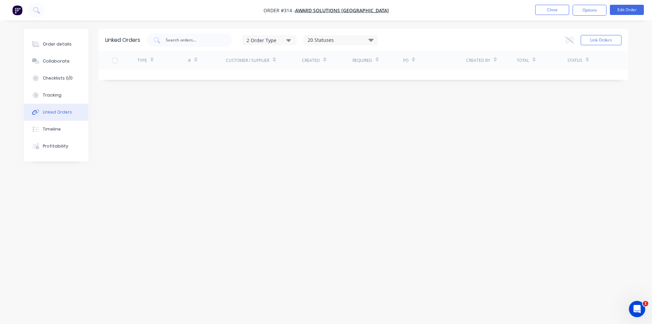
click at [545, 17] on nav "Order #314 - Award Solutions Australia Close Options Edit Order" at bounding box center [326, 10] width 652 height 20
click at [545, 13] on button "Close" at bounding box center [552, 10] width 34 height 10
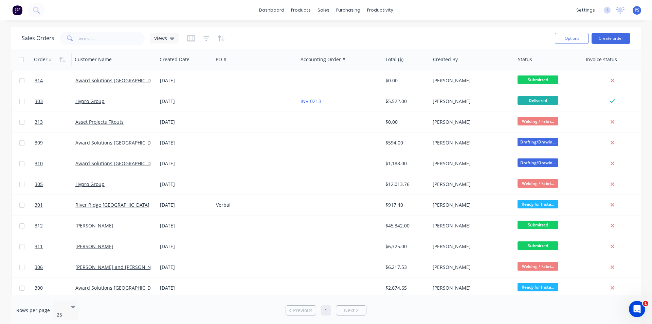
click at [44, 63] on div "Order #" at bounding box center [51, 60] width 34 height 14
click at [62, 61] on icon "button" at bounding box center [63, 59] width 3 height 5
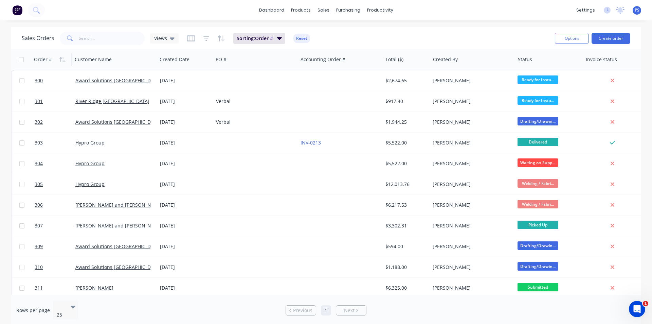
click at [62, 61] on icon "button" at bounding box center [63, 59] width 3 height 5
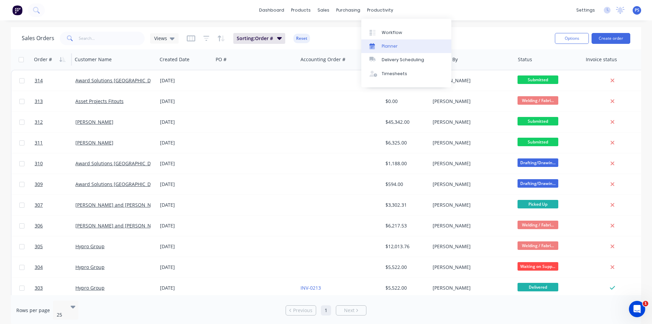
click at [385, 49] on div "Planner" at bounding box center [390, 46] width 16 height 6
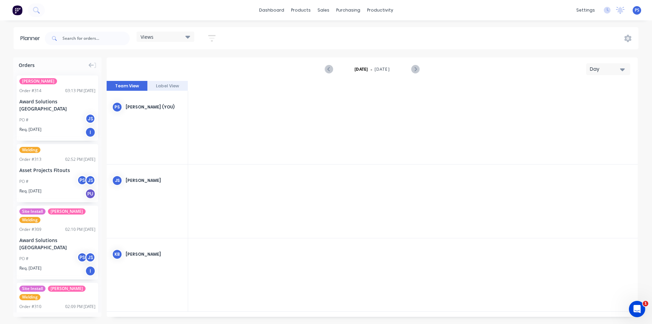
scroll to position [0, 1630]
click at [606, 62] on div "Monday - 01/09/25 Day" at bounding box center [372, 69] width 530 height 22
click at [606, 66] on div "Day" at bounding box center [605, 69] width 31 height 7
click at [607, 102] on div "Week" at bounding box center [595, 101] width 67 height 14
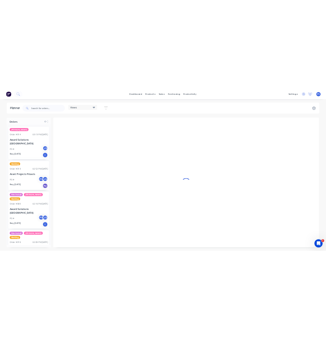
scroll to position [0, 0]
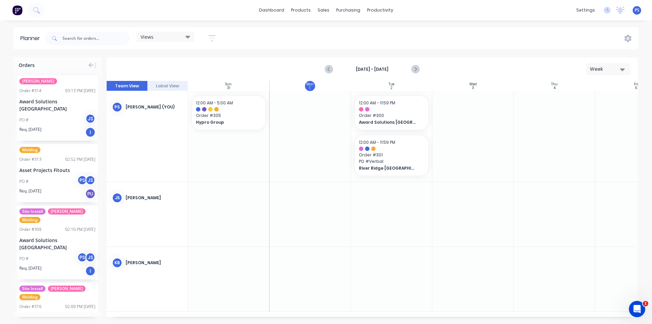
click at [602, 66] on div "Week" at bounding box center [605, 69] width 31 height 7
click at [603, 109] on div "Month" at bounding box center [595, 115] width 67 height 14
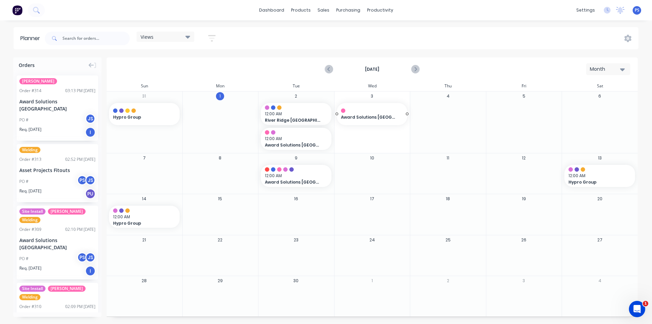
drag, startPoint x: 47, startPoint y: 114, endPoint x: 367, endPoint y: 133, distance: 320.7
drag, startPoint x: 156, startPoint y: 137, endPoint x: 31, endPoint y: 118, distance: 126.7
drag, startPoint x: 42, startPoint y: 113, endPoint x: 429, endPoint y: 115, distance: 387.0
drag, startPoint x: 53, startPoint y: 108, endPoint x: 519, endPoint y: 121, distance: 467.0
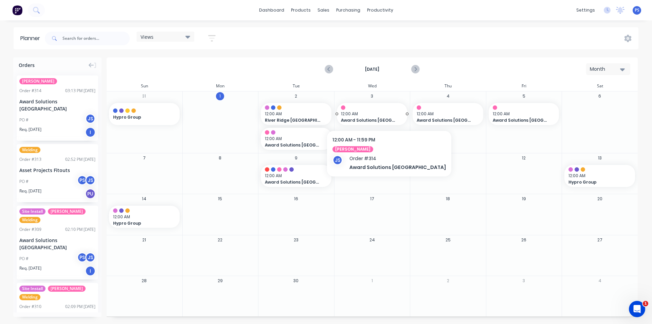
click at [385, 113] on span "12:00 AM" at bounding box center [370, 114] width 59 height 6
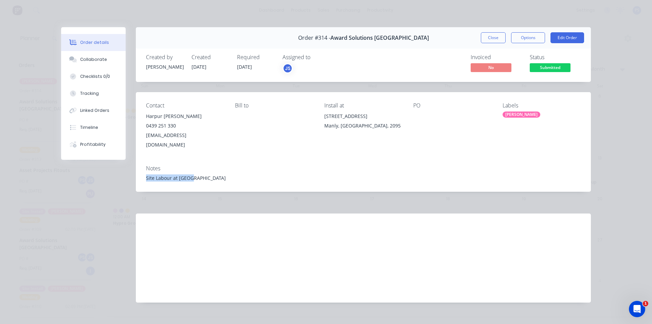
drag, startPoint x: 195, startPoint y: 169, endPoint x: 141, endPoint y: 167, distance: 54.0
click at [141, 167] on div "Notes Site Labour at Manly" at bounding box center [363, 176] width 455 height 32
click at [136, 169] on div "Notes Site Labour at Manly" at bounding box center [363, 176] width 455 height 32
click at [487, 40] on button "Close" at bounding box center [493, 37] width 25 height 11
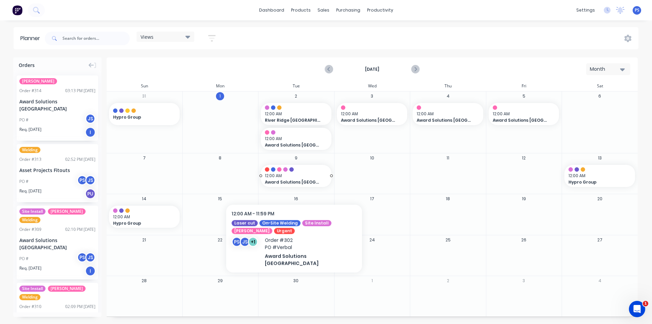
click at [294, 181] on span "Award Solutions [GEOGRAPHIC_DATA]" at bounding box center [293, 182] width 56 height 6
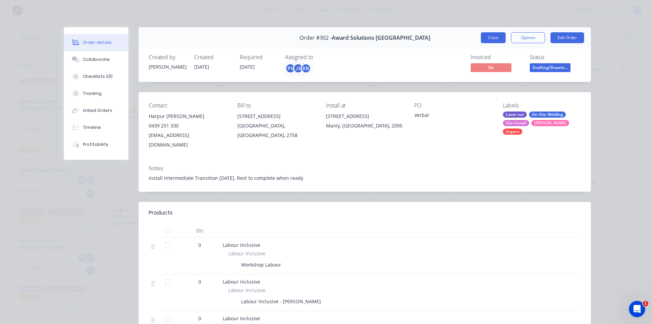
click at [481, 35] on button "Close" at bounding box center [493, 37] width 25 height 11
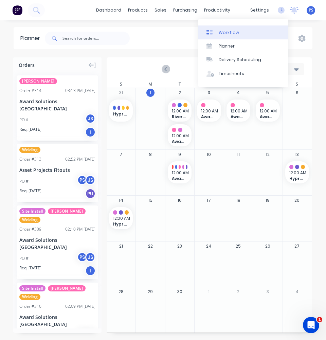
click at [213, 29] on link "Workflow" at bounding box center [243, 32] width 90 height 14
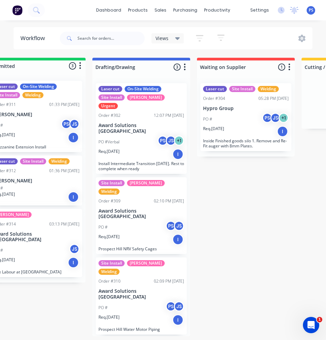
scroll to position [0, 30]
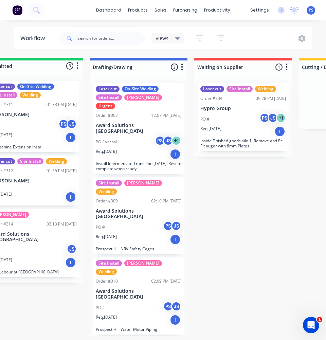
drag, startPoint x: 97, startPoint y: 302, endPoint x: 85, endPoint y: 300, distance: 12.7
click at [85, 300] on div "Submitted 3 Status colour #13CE66 hex #13CE66 Save Cancel Summaries Total order…" at bounding box center [163, 197] width 326 height 278
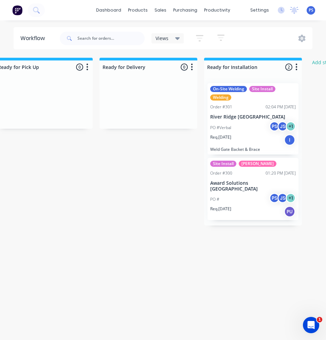
scroll to position [0, 674]
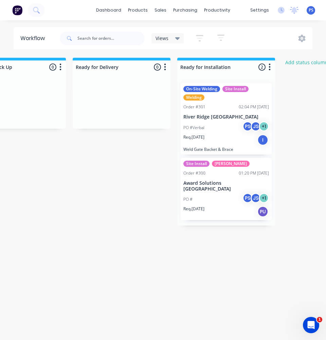
click at [260, 209] on div "PU" at bounding box center [262, 211] width 11 height 11
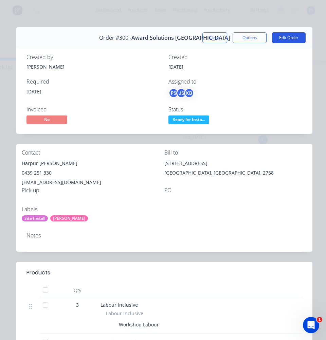
click at [278, 39] on button "Edit Order" at bounding box center [289, 37] width 34 height 11
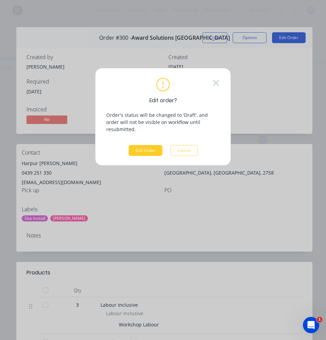
click at [153, 146] on button "Edit Order" at bounding box center [146, 150] width 34 height 11
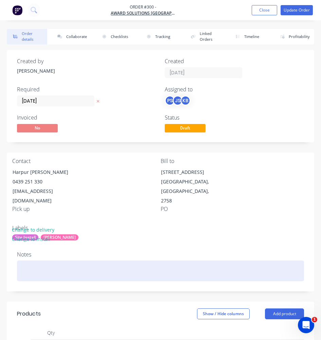
click at [34, 268] on div at bounding box center [160, 270] width 287 height 21
click at [34, 267] on div "Alluminum Plates and Step-Overs" at bounding box center [160, 270] width 287 height 21
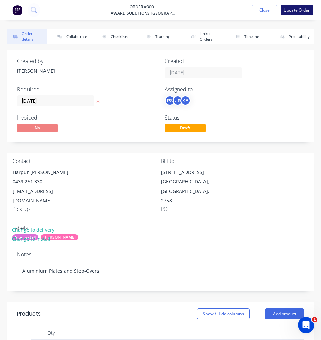
click at [296, 12] on button "Update Order" at bounding box center [296, 10] width 32 height 10
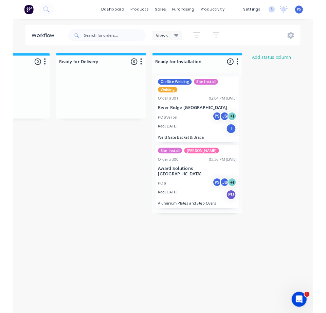
scroll to position [0, 674]
